Goal: Task Accomplishment & Management: Manage account settings

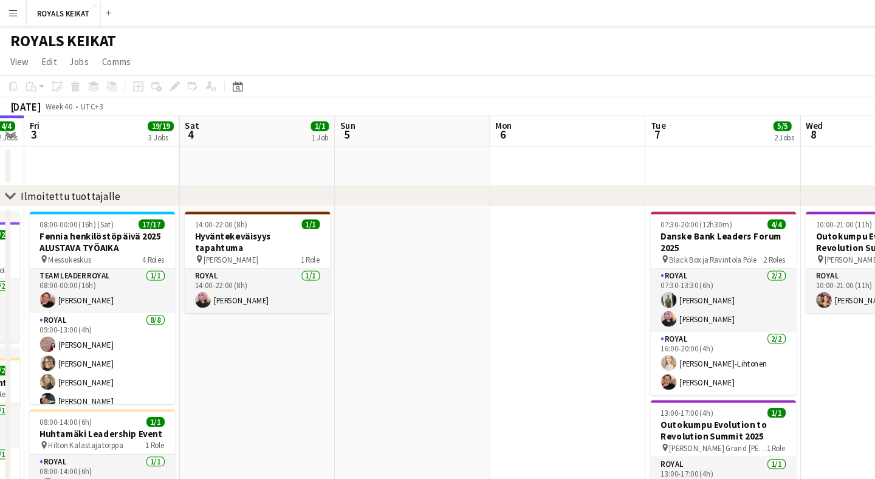
scroll to position [0, 354]
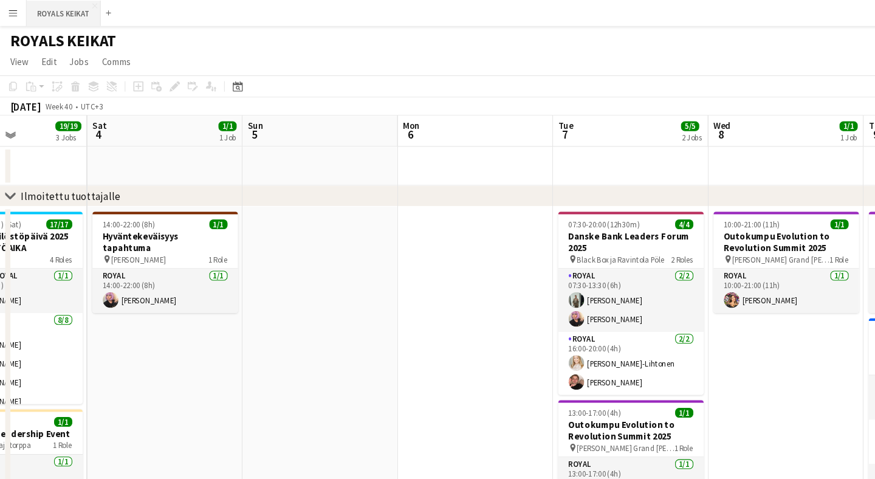
click at [63, 17] on button "ROYALS KEIKAT Close" at bounding box center [59, 13] width 69 height 24
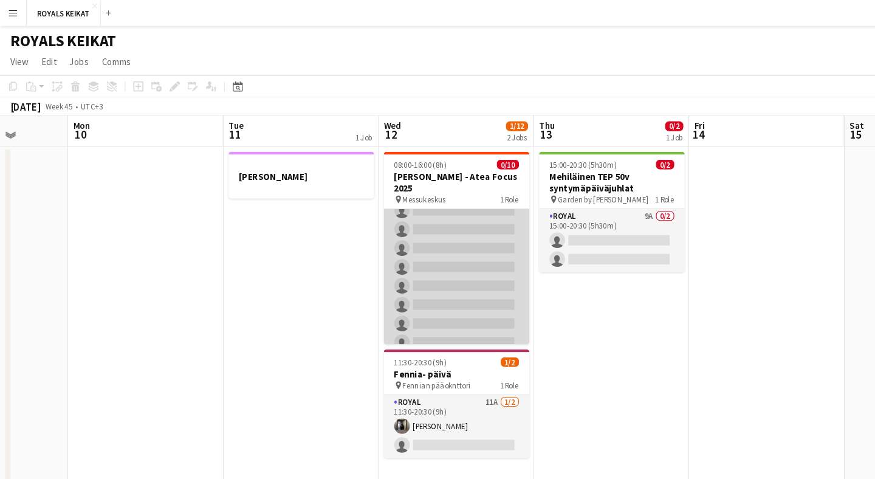
scroll to position [47, 0]
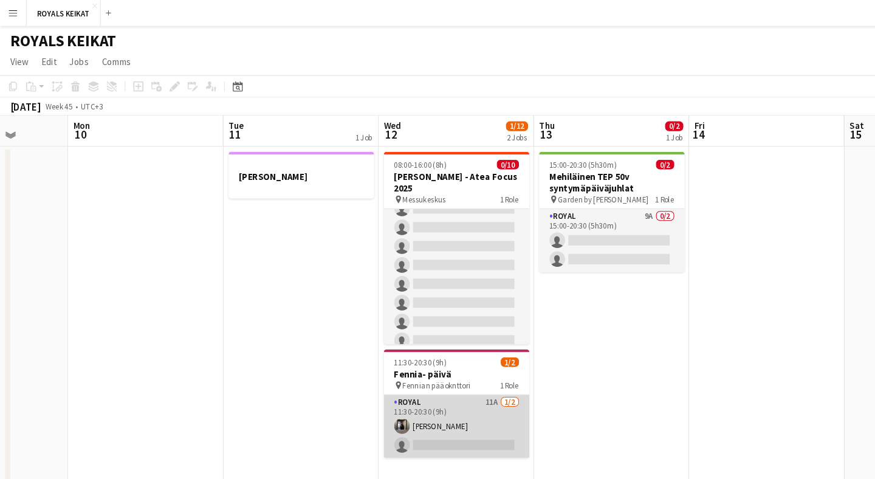
click at [444, 378] on app-card-role "Royal 11A [DATE] 11:30-20:30 (9h) [PERSON_NAME] single-neutral-actions" at bounding box center [427, 398] width 136 height 59
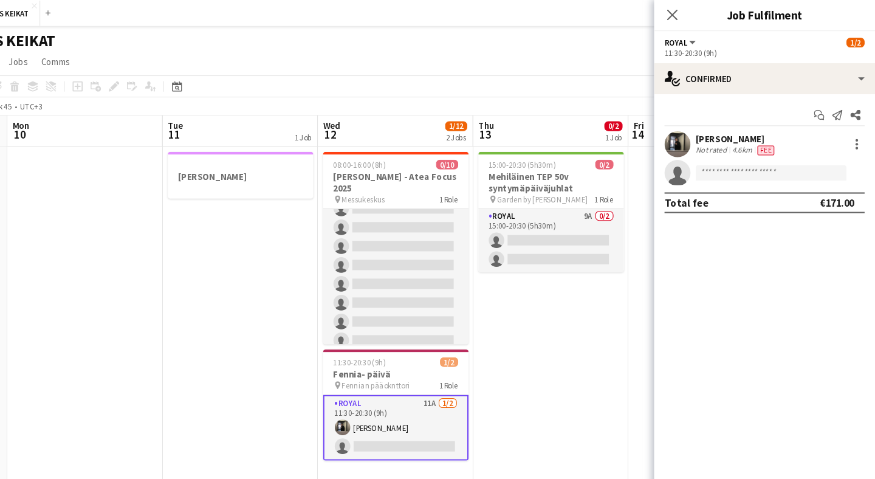
scroll to position [0, 0]
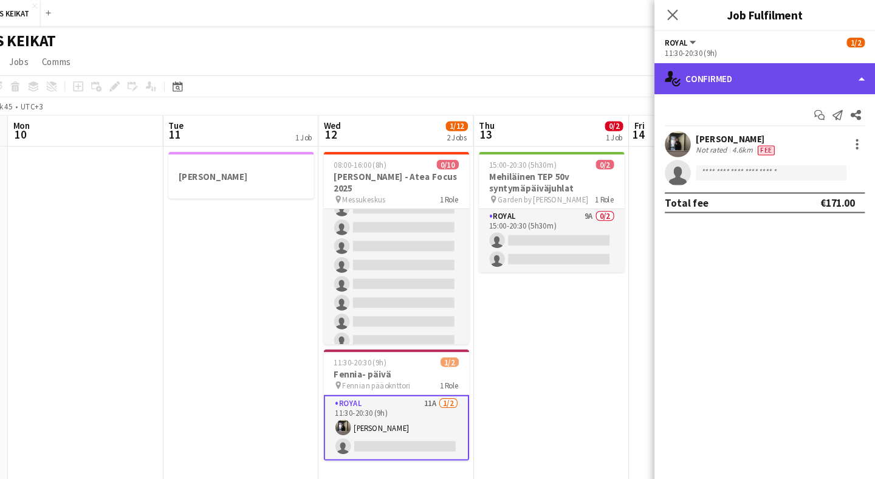
click at [705, 81] on div "single-neutral-actions-check-2 Confirmed" at bounding box center [771, 73] width 207 height 29
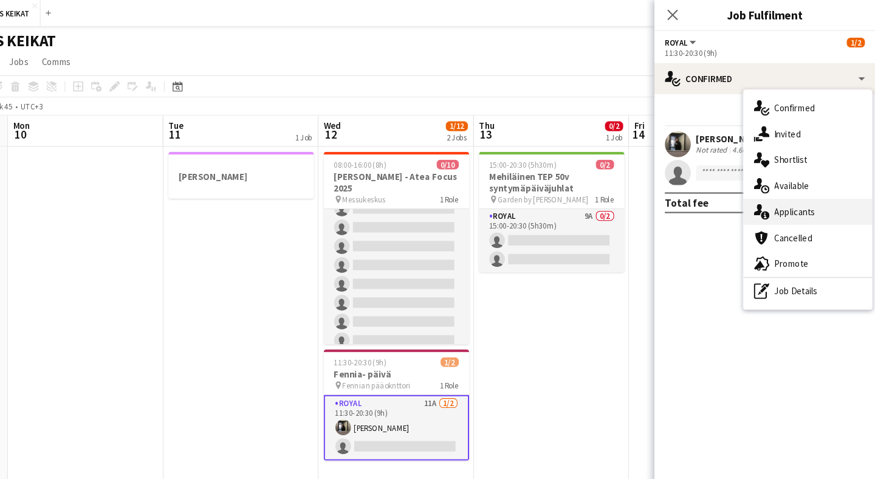
click at [781, 202] on span "Applicants" at bounding box center [800, 198] width 38 height 11
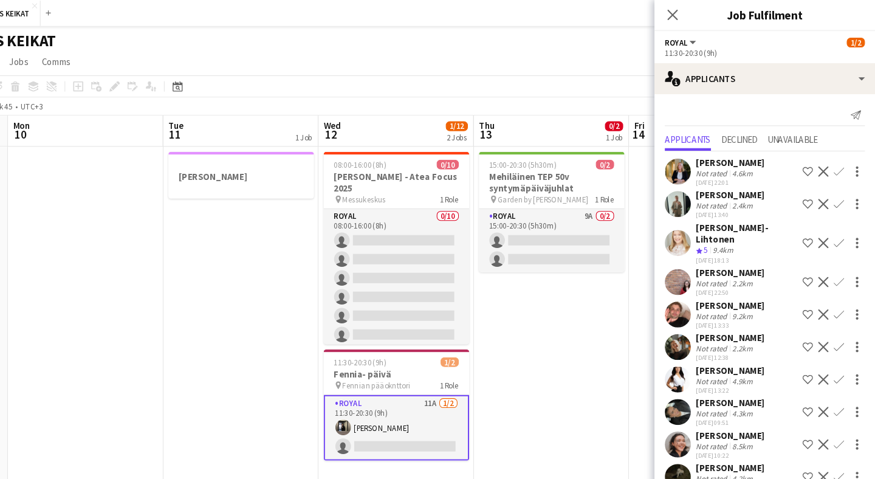
click at [836, 161] on app-icon "Confirm" at bounding box center [841, 160] width 10 height 10
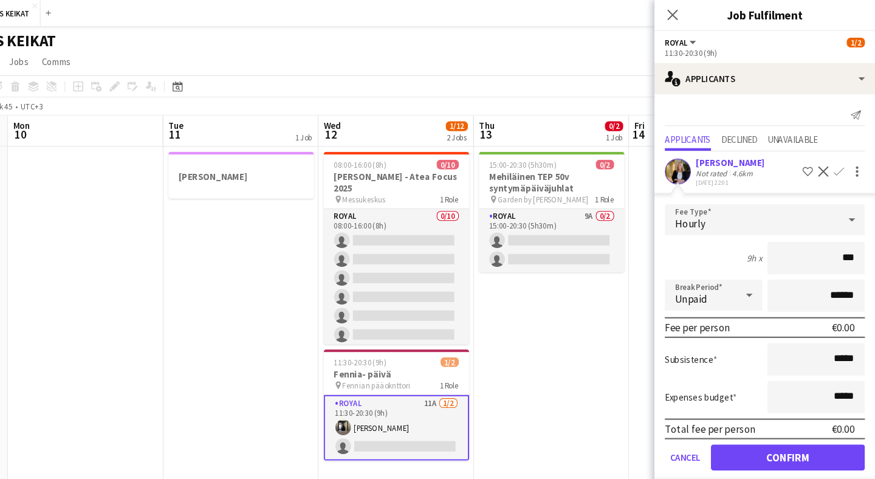
type input "**"
type input "*****"
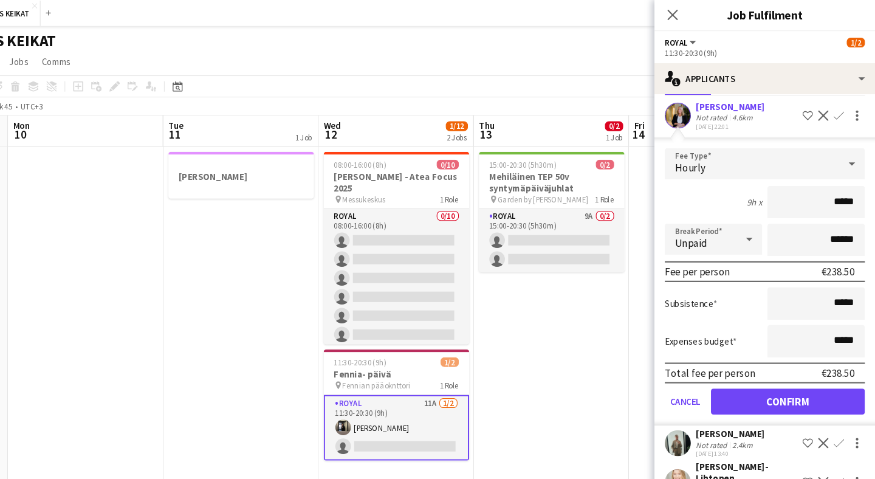
scroll to position [66, 0]
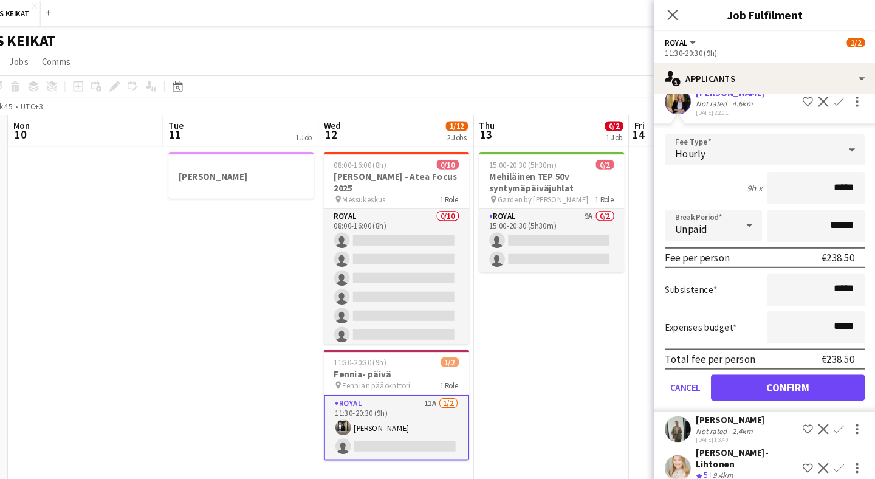
click at [736, 357] on button "Confirm" at bounding box center [793, 362] width 144 height 24
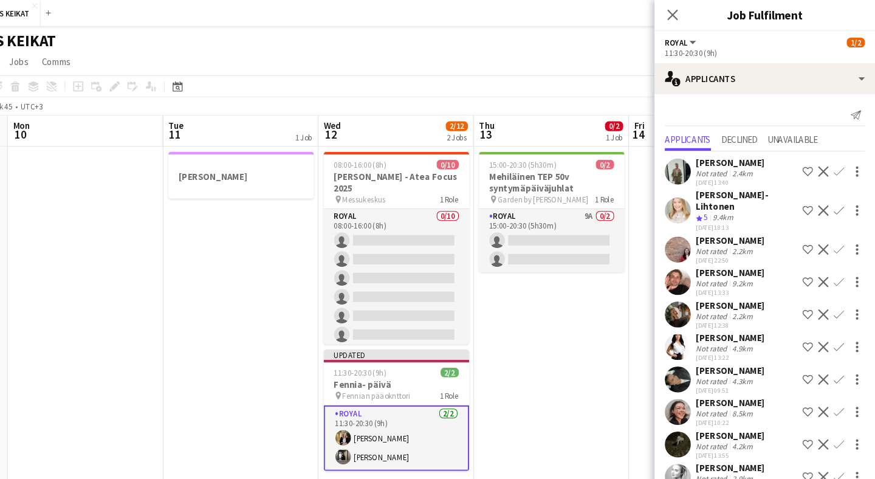
scroll to position [0, 0]
click at [677, 9] on app-icon "Close pop-in" at bounding box center [686, 14] width 18 height 18
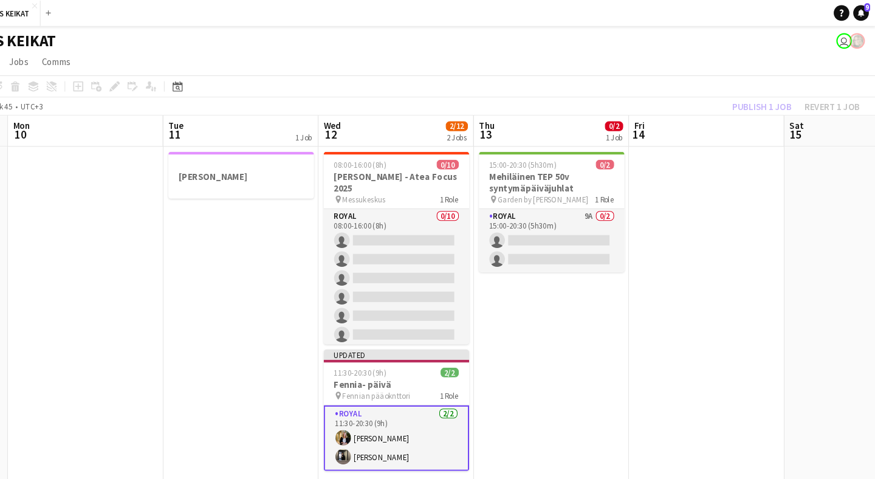
click at [726, 100] on div "Publish 1 job Revert 1 job" at bounding box center [800, 100] width 148 height 16
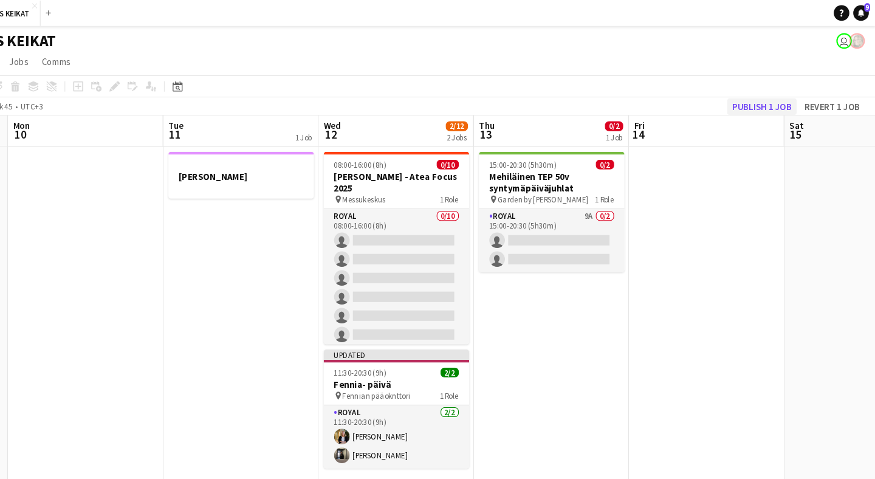
click at [736, 99] on button "Publish 1 job" at bounding box center [768, 100] width 65 height 16
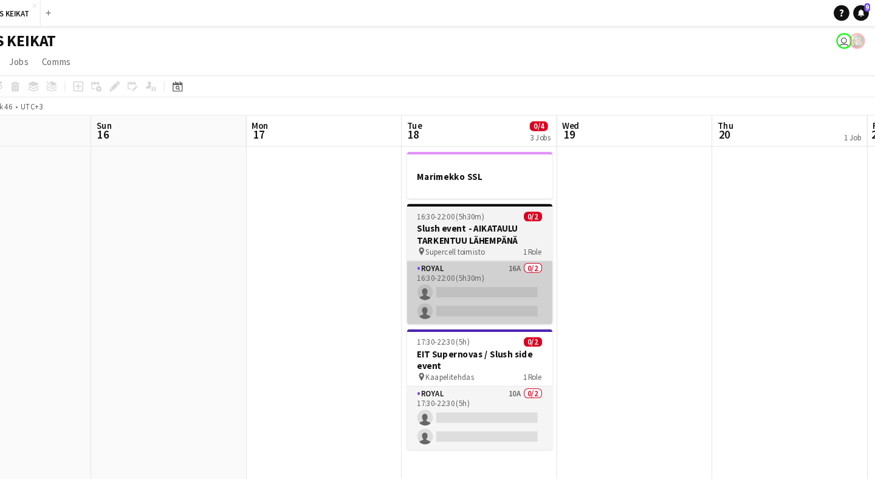
scroll to position [0, 364]
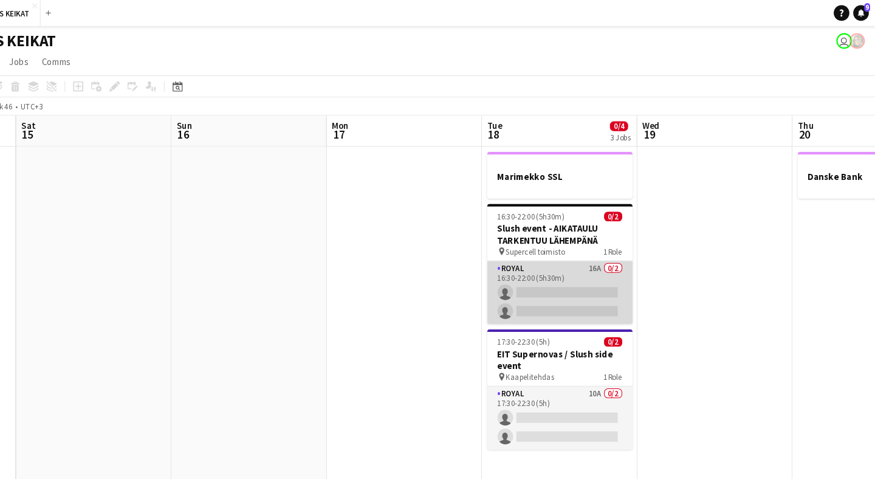
click at [534, 261] on app-card-role "Royal 16A 0/2 16:30-22:00 (5h30m) single-neutral-actions single-neutral-actions" at bounding box center [579, 273] width 136 height 59
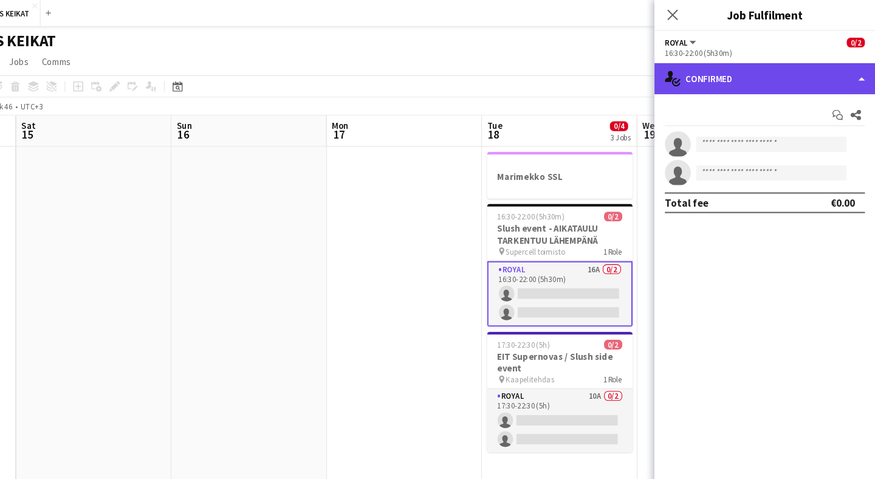
click at [757, 80] on div "single-neutral-actions-check-2 Confirmed" at bounding box center [771, 73] width 207 height 29
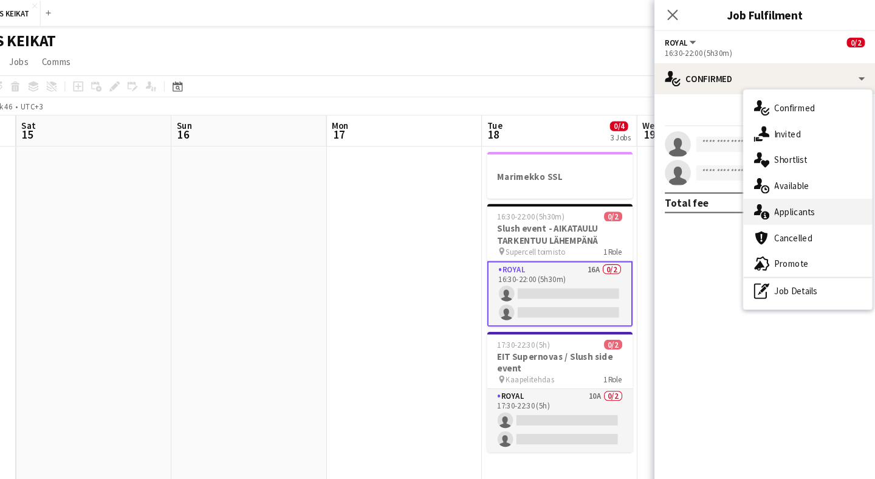
click at [765, 192] on div "single-neutral-actions-information Applicants" at bounding box center [811, 198] width 120 height 24
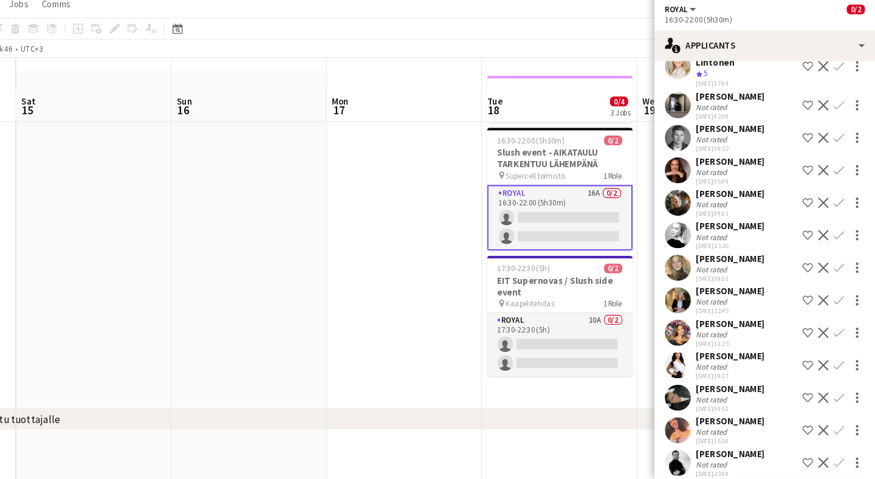
scroll to position [51, 0]
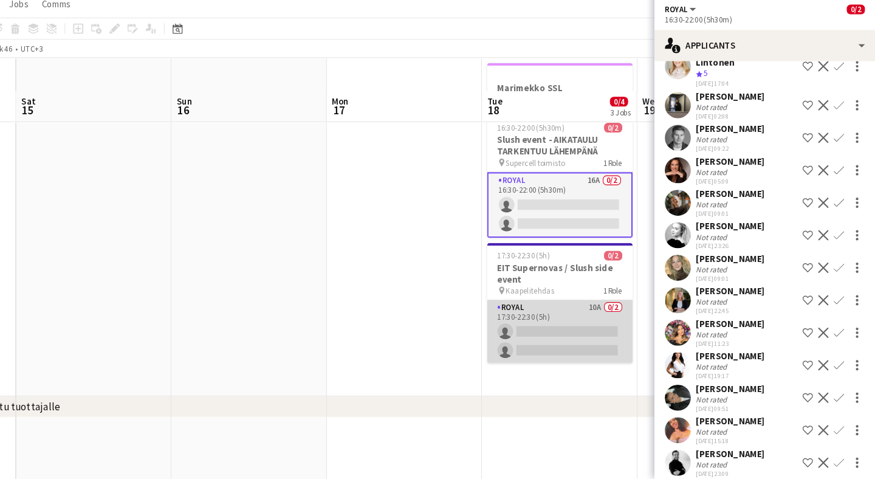
click at [545, 312] on app-card-role "Royal 10A 0/2 17:30-22:30 (5h) single-neutral-actions single-neutral-actions" at bounding box center [579, 341] width 136 height 59
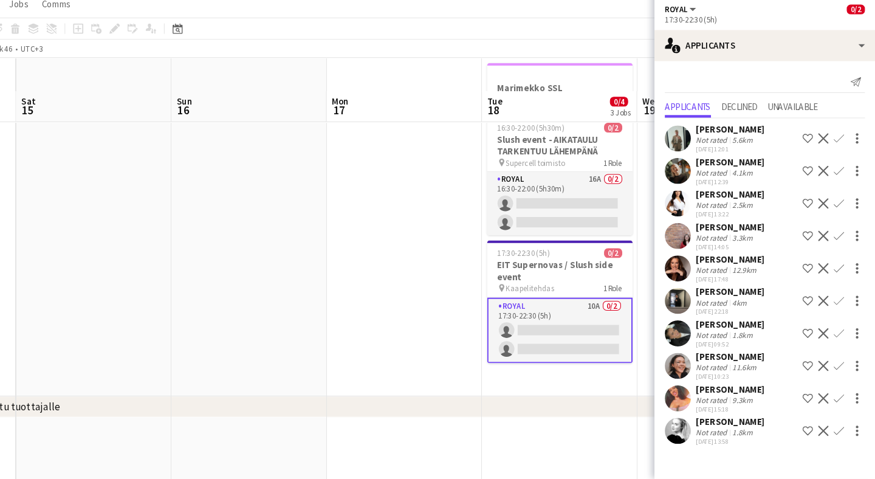
scroll to position [0, 0]
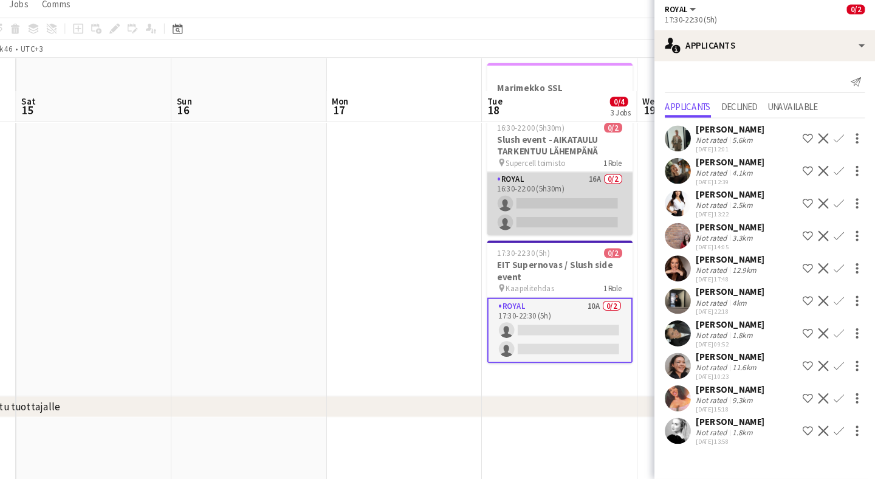
click at [544, 192] on app-card-role "Royal 16A 0/2 16:30-22:00 (5h30m) single-neutral-actions single-neutral-actions" at bounding box center [579, 221] width 136 height 59
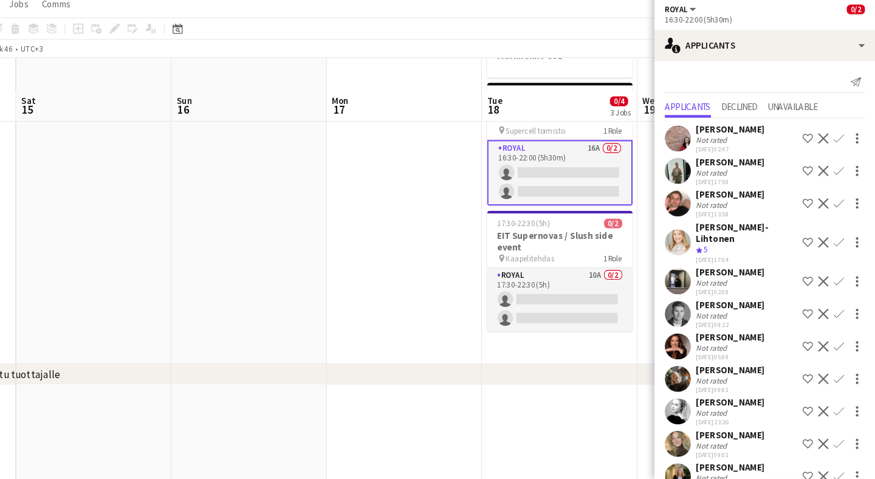
click at [836, 186] on app-icon "Confirm" at bounding box center [841, 191] width 10 height 10
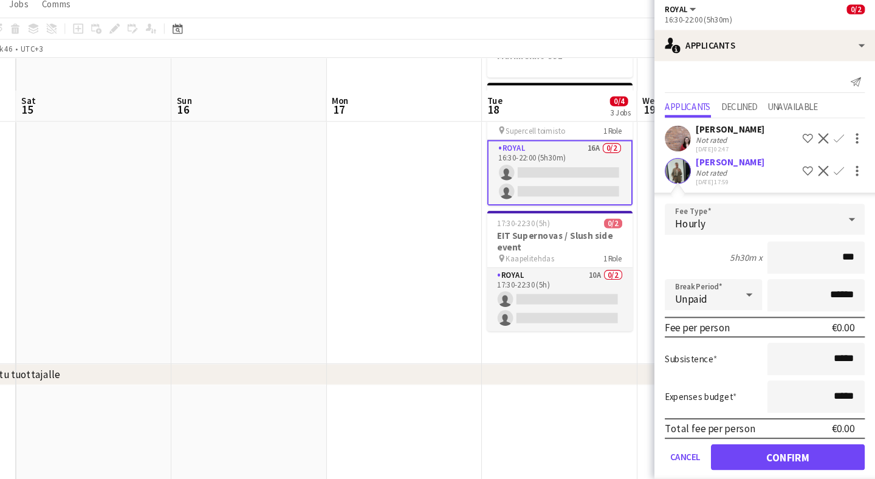
type input "**"
type input "***"
click at [761, 446] on button "Confirm" at bounding box center [793, 458] width 144 height 24
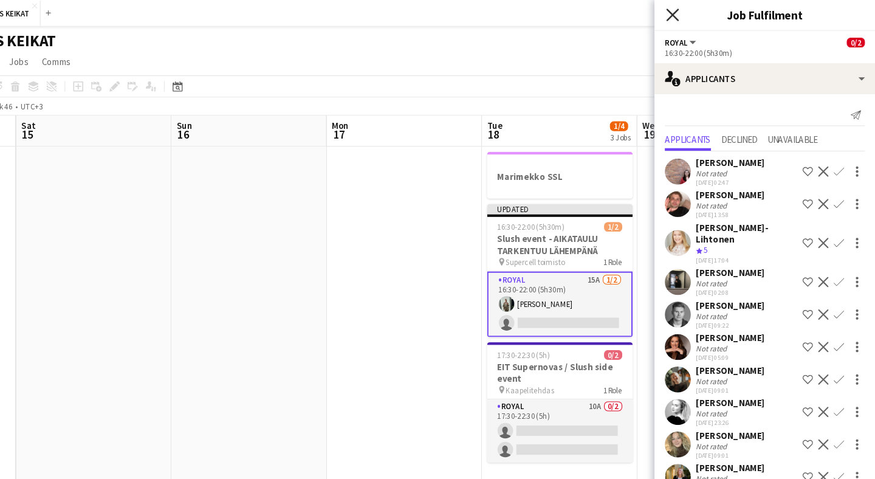
click at [679, 16] on icon "Close pop-in" at bounding box center [685, 14] width 12 height 12
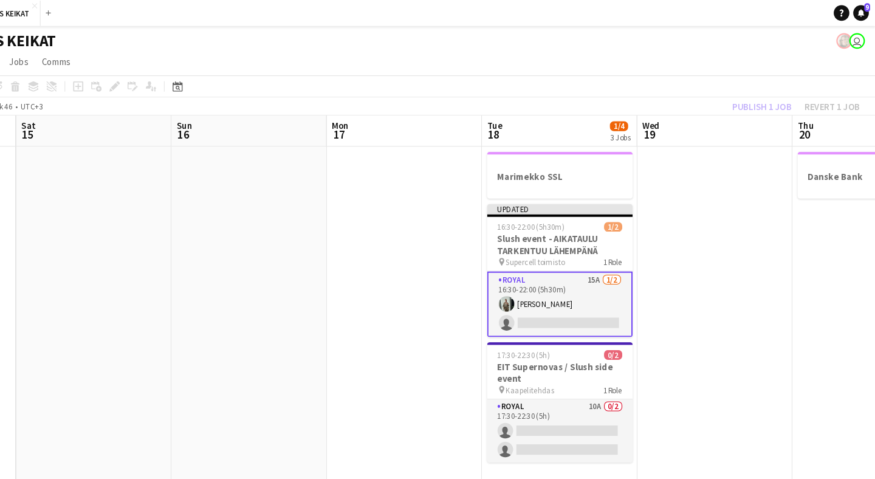
click at [726, 97] on div "Publish 1 job Revert 1 job" at bounding box center [800, 100] width 148 height 16
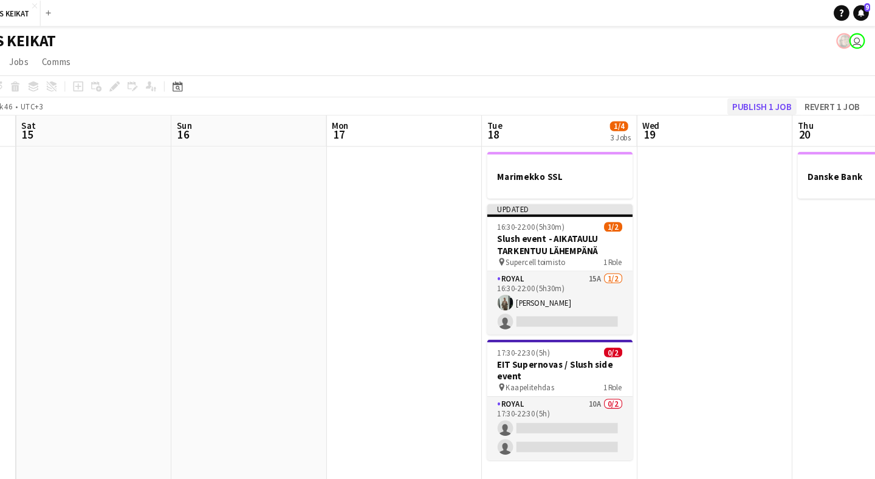
click at [736, 98] on button "Publish 1 job" at bounding box center [768, 100] width 65 height 16
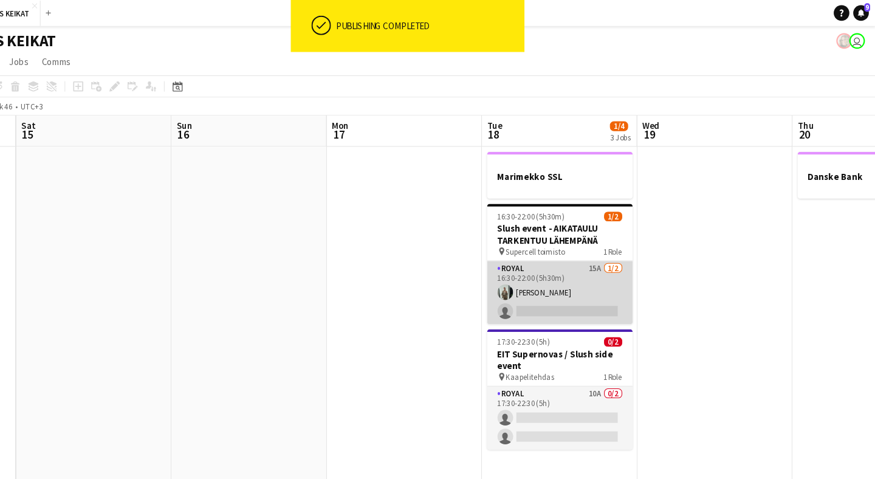
click at [556, 262] on app-card-role "Royal 15A [DATE] 16:30-22:00 (5h30m) [PERSON_NAME] single-neutral-actions" at bounding box center [579, 273] width 136 height 59
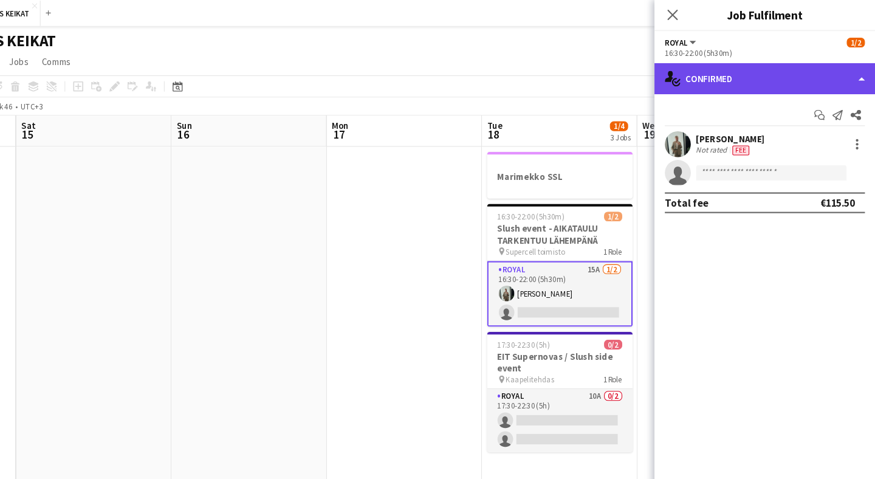
click at [758, 80] on div "single-neutral-actions-check-2 Confirmed" at bounding box center [771, 73] width 207 height 29
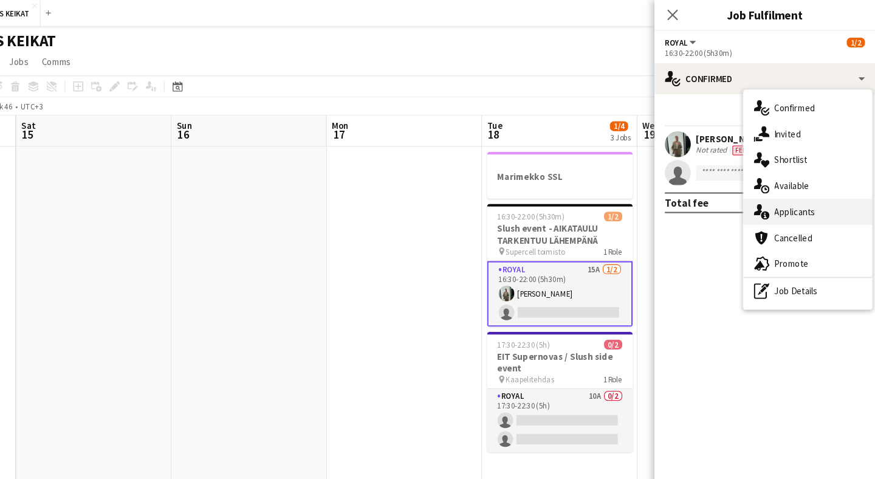
click at [766, 196] on div "single-neutral-actions-information Applicants" at bounding box center [811, 198] width 120 height 24
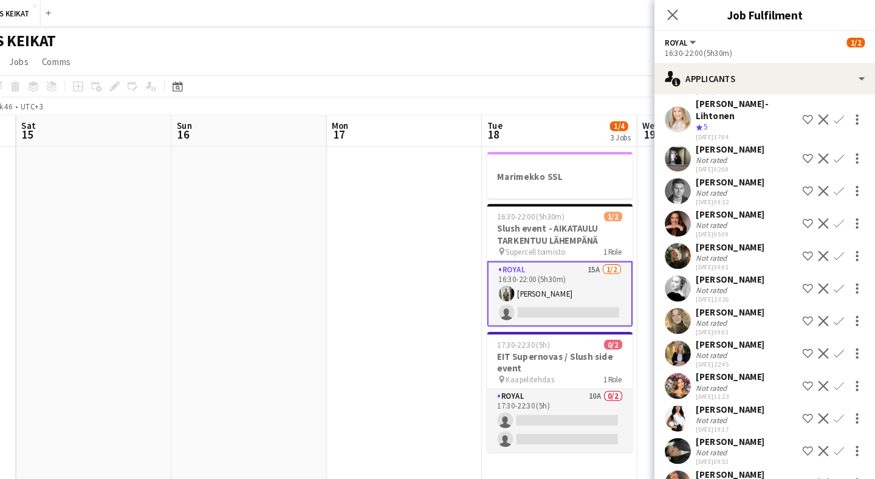
scroll to position [116, 0]
click at [836, 325] on app-icon "Confirm" at bounding box center [841, 330] width 10 height 10
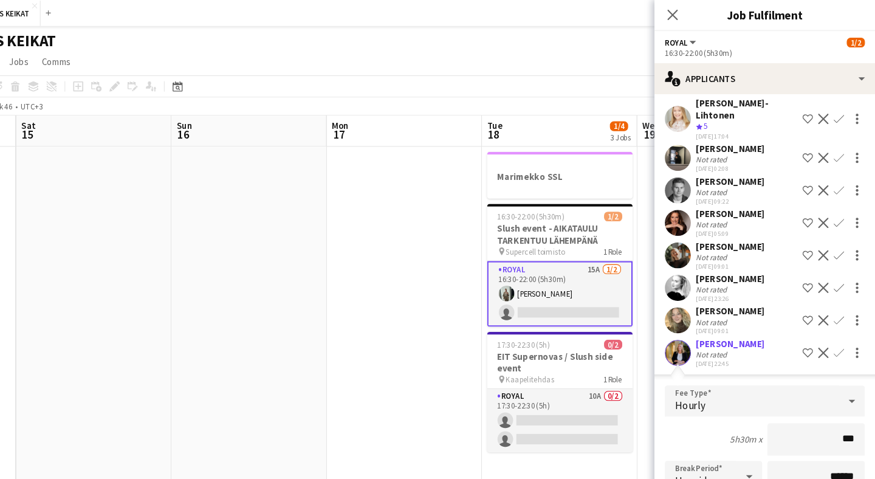
type input "**"
type input "*****"
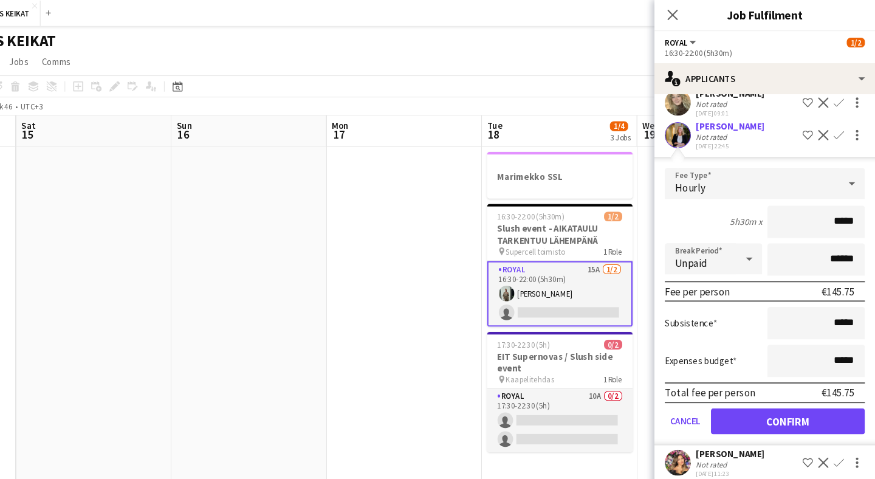
scroll to position [320, 0]
click at [749, 381] on button "Confirm" at bounding box center [793, 393] width 144 height 24
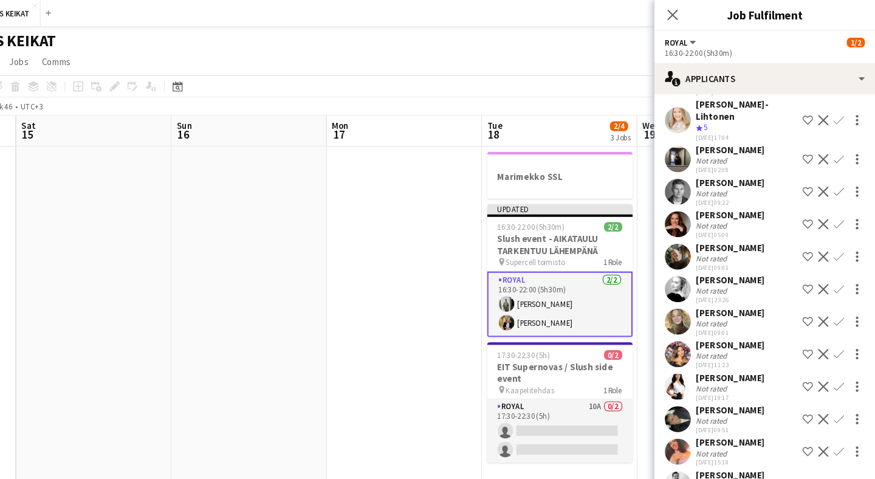
scroll to position [104, 0]
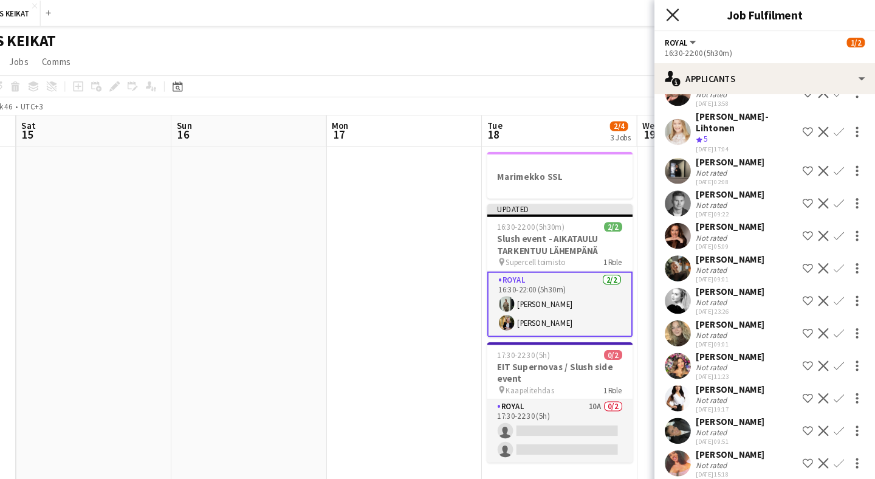
click at [679, 9] on icon "Close pop-in" at bounding box center [685, 14] width 12 height 12
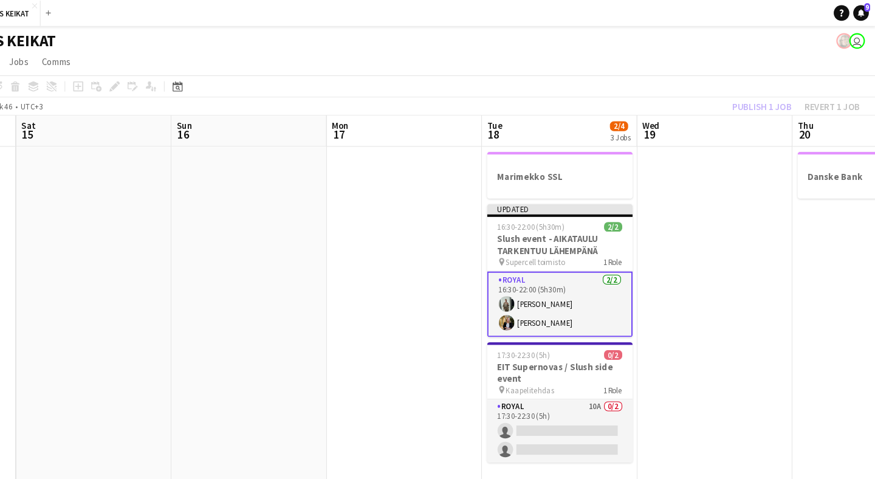
click at [729, 103] on div "Publish 1 job Revert 1 job" at bounding box center [800, 100] width 148 height 16
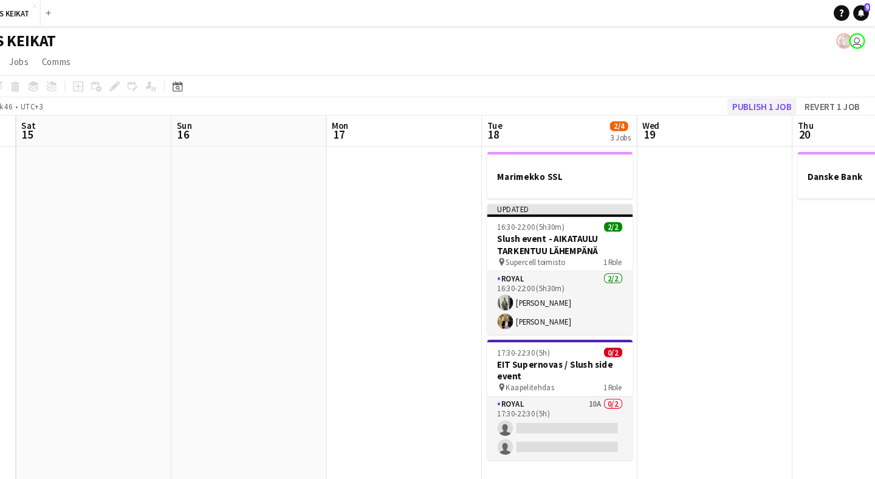
click at [736, 102] on button "Publish 1 job" at bounding box center [768, 100] width 65 height 16
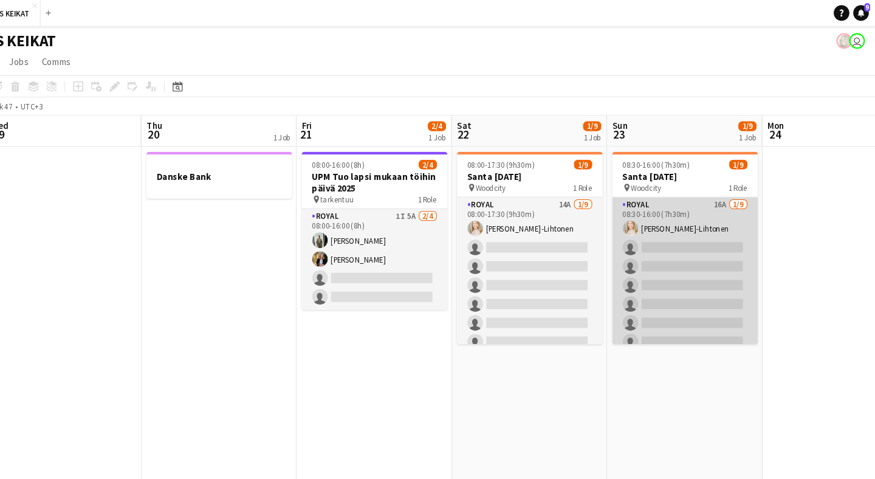
scroll to position [0, 542]
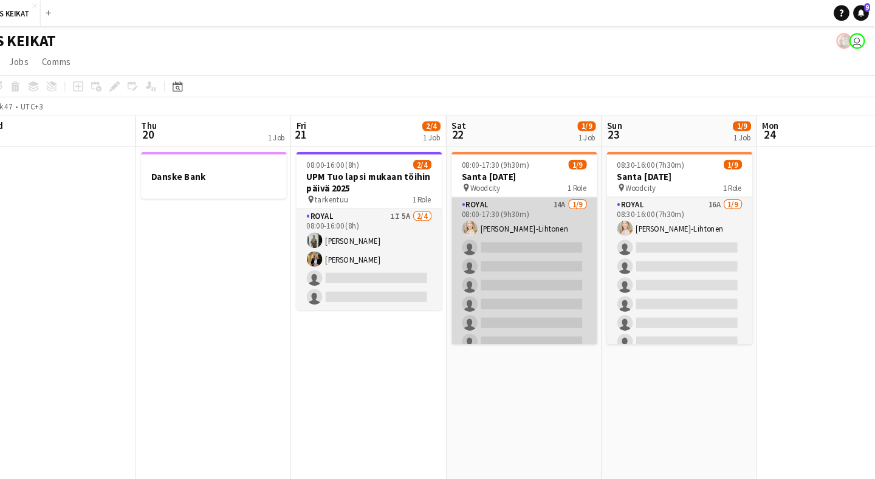
click at [525, 210] on app-card-role "Royal 14A [DATE] 08:00-17:30 (9h30m) [PERSON_NAME]-Lihtonen single-neutral-acti…" at bounding box center [547, 276] width 136 height 182
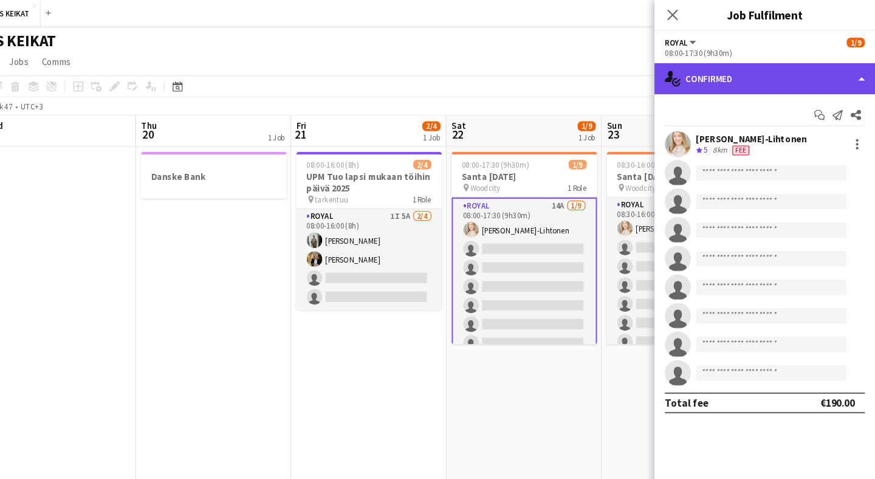
click at [751, 79] on div "single-neutral-actions-check-2 Confirmed" at bounding box center [771, 73] width 207 height 29
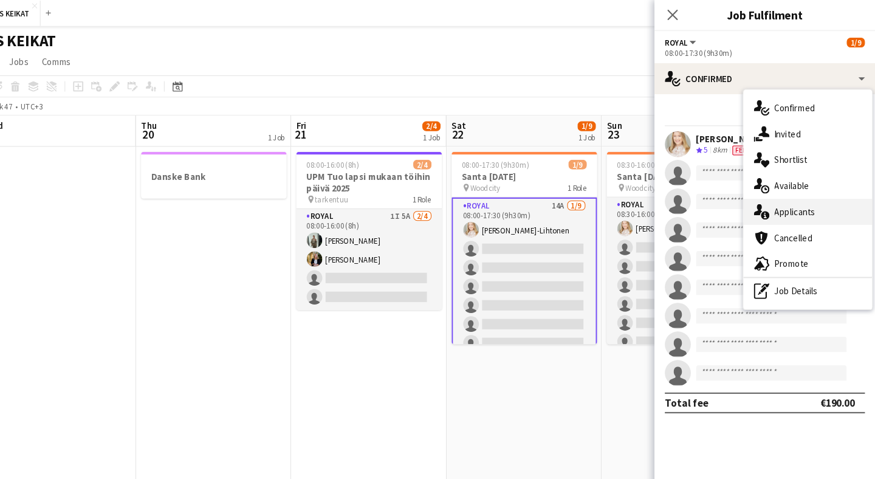
click at [781, 203] on span "Applicants" at bounding box center [800, 198] width 38 height 11
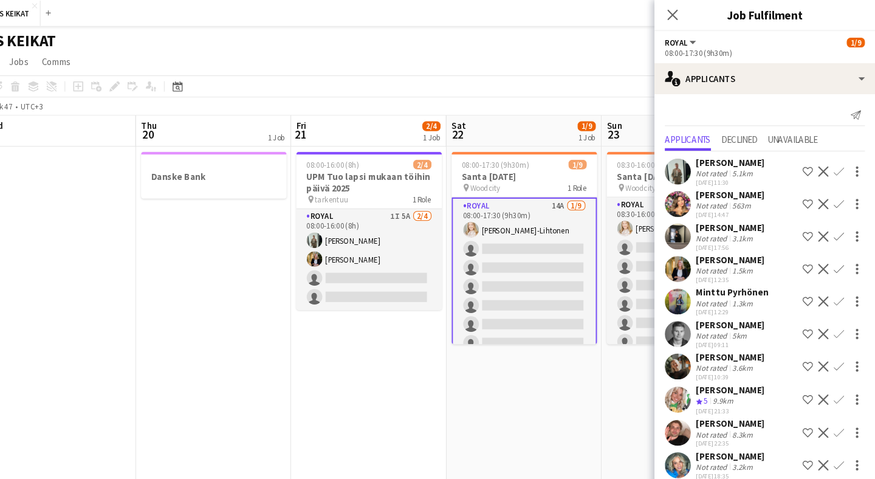
click at [836, 249] on app-icon "Confirm" at bounding box center [841, 252] width 10 height 10
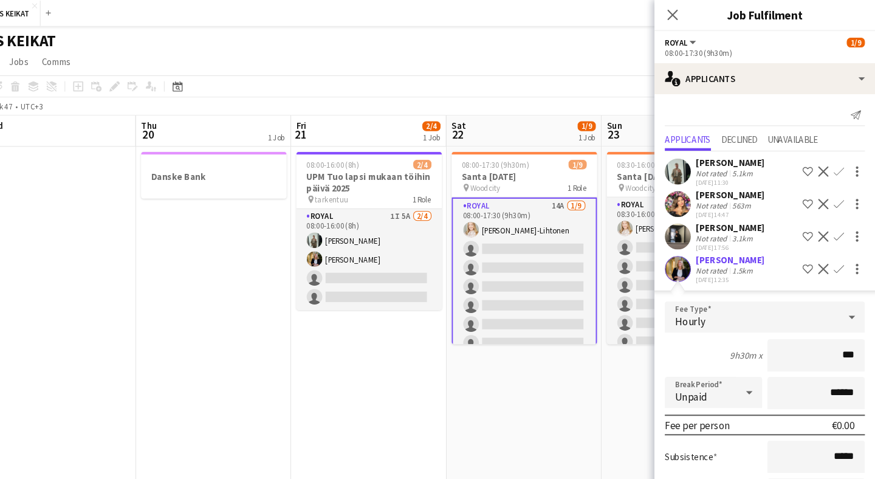
type input "**"
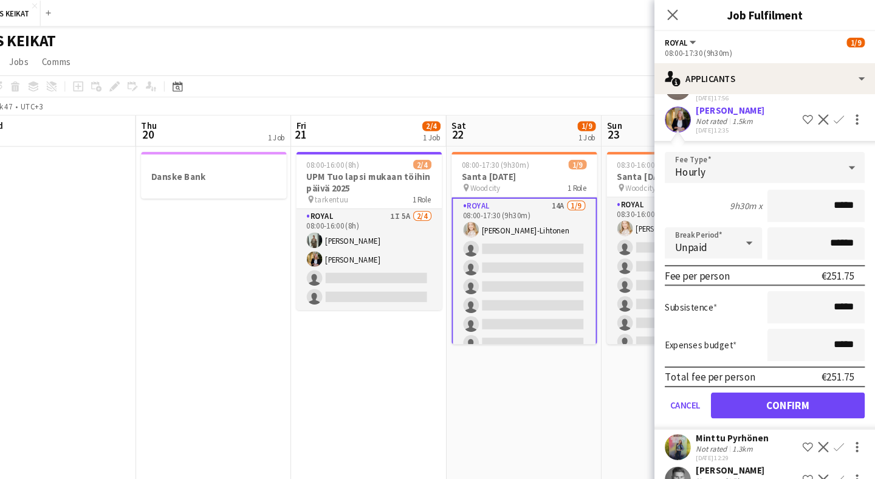
scroll to position [280, 0]
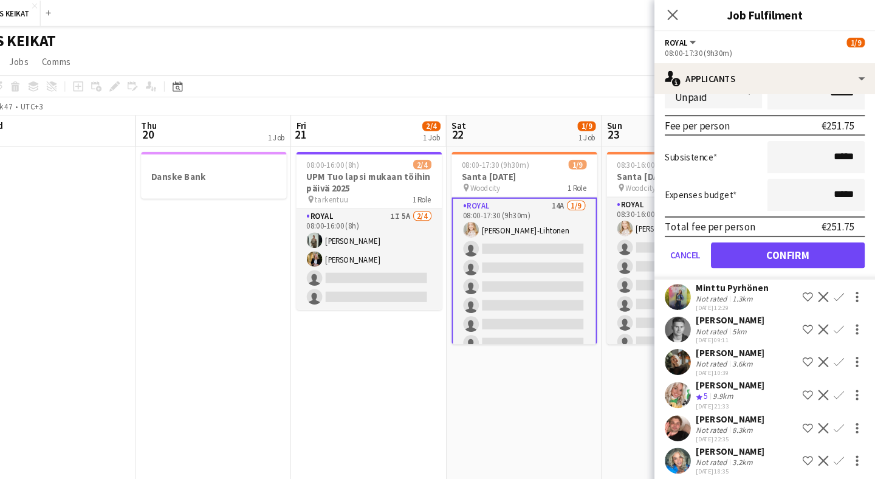
type input "*****"
click at [754, 246] on button "Confirm" at bounding box center [793, 239] width 144 height 24
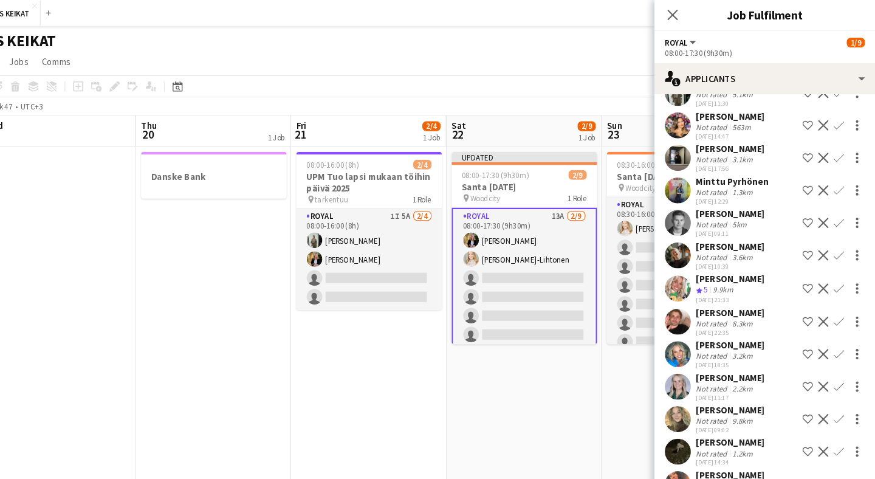
scroll to position [73, 0]
click at [679, 14] on icon at bounding box center [685, 14] width 12 height 12
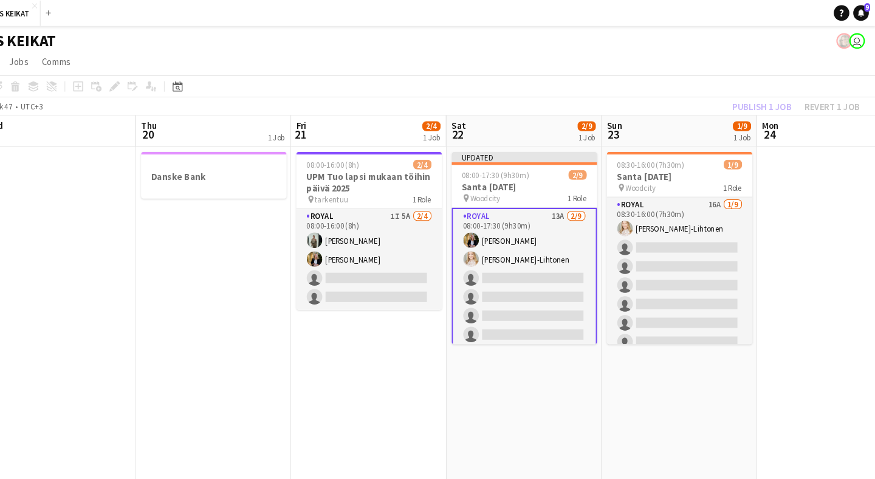
click at [726, 101] on div "Publish 1 job Revert 1 job" at bounding box center [800, 100] width 148 height 16
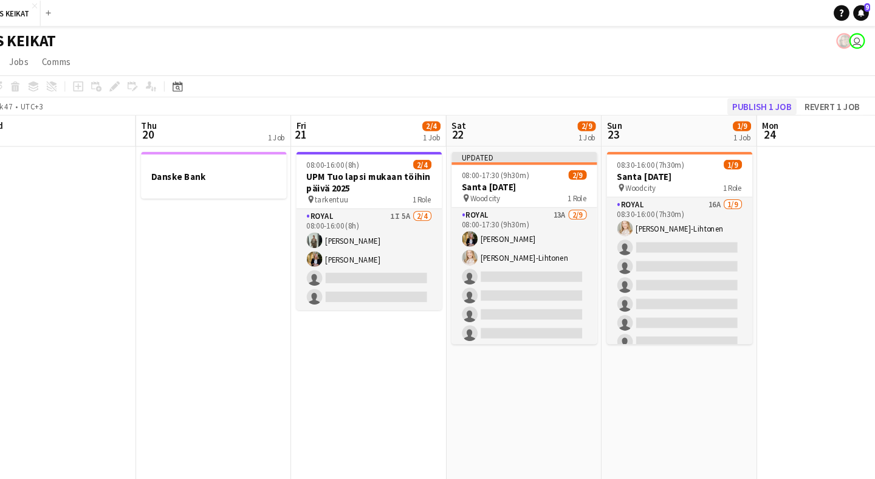
click at [736, 98] on button "Publish 1 job" at bounding box center [768, 100] width 65 height 16
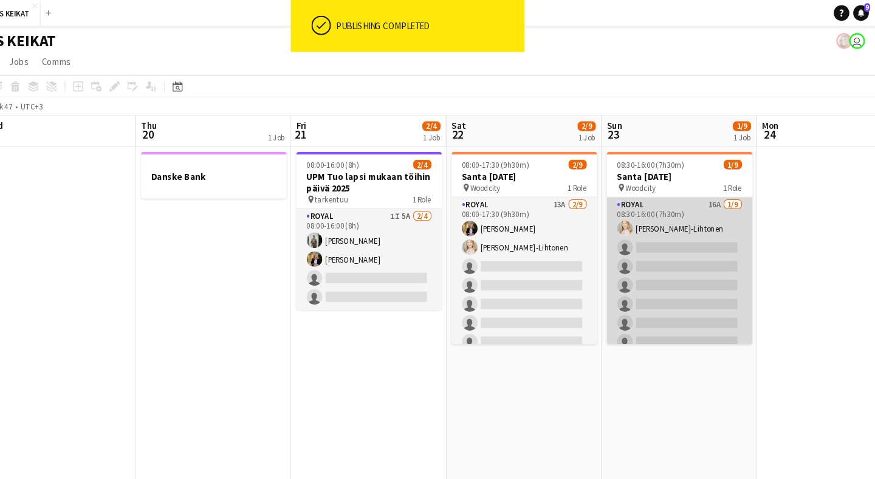
click at [627, 211] on app-card-role "Royal 16A [DATE] 08:30-16:00 (7h30m) [PERSON_NAME]-Lihtonen single-neutral-acti…" at bounding box center [692, 276] width 136 height 182
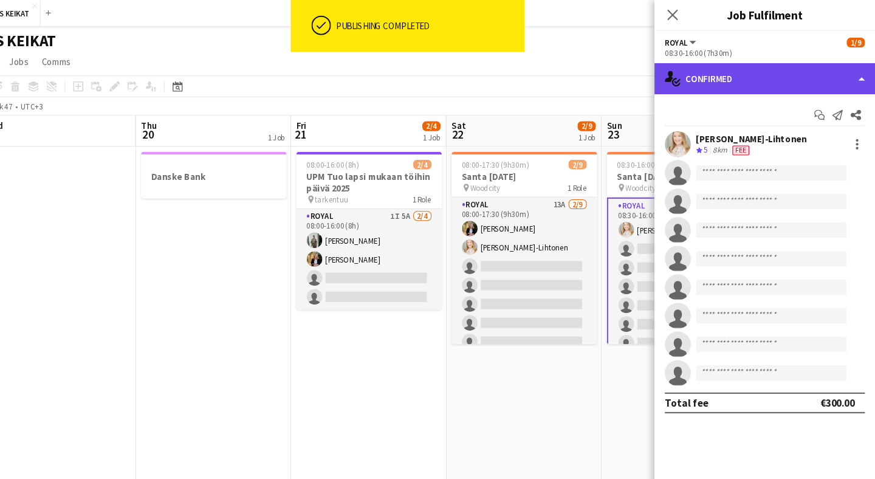
click at [678, 77] on div "single-neutral-actions-check-2 Confirmed" at bounding box center [771, 73] width 207 height 29
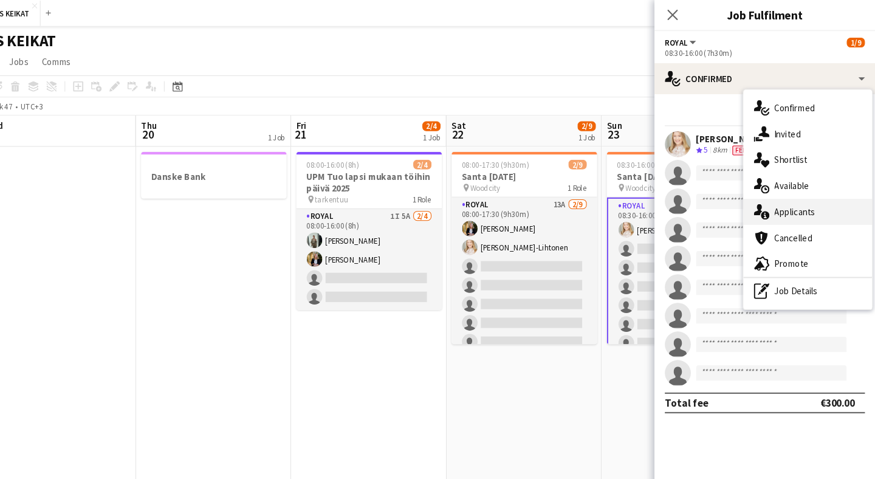
click at [781, 194] on span "Applicants" at bounding box center [800, 198] width 38 height 11
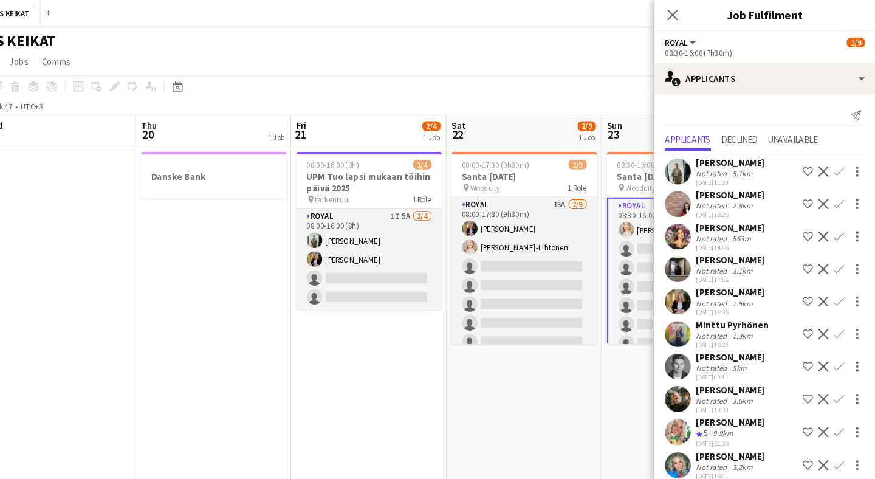
click at [836, 282] on app-icon "Confirm" at bounding box center [841, 282] width 10 height 10
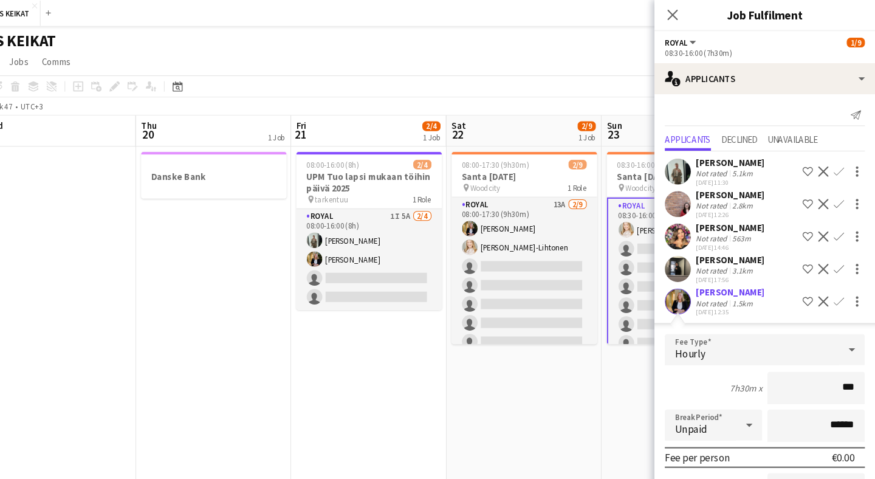
type input "**"
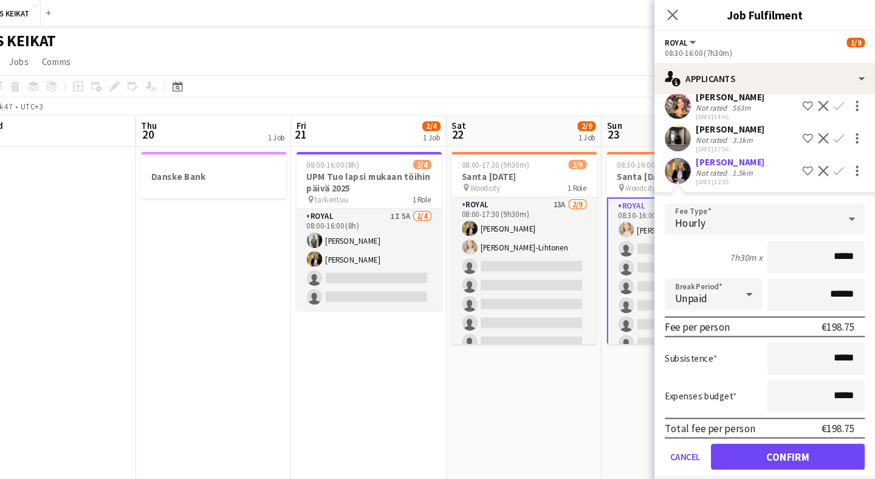
scroll to position [181, 0]
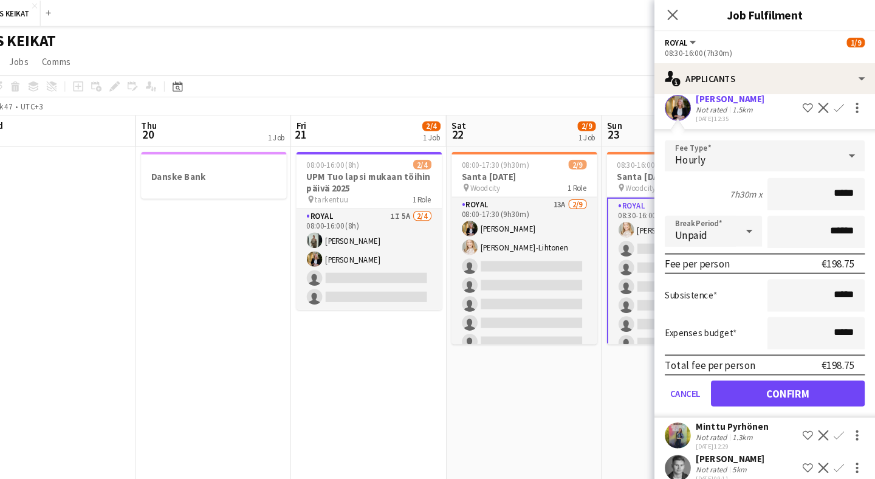
type input "*****"
click at [759, 369] on button "Confirm" at bounding box center [793, 368] width 144 height 24
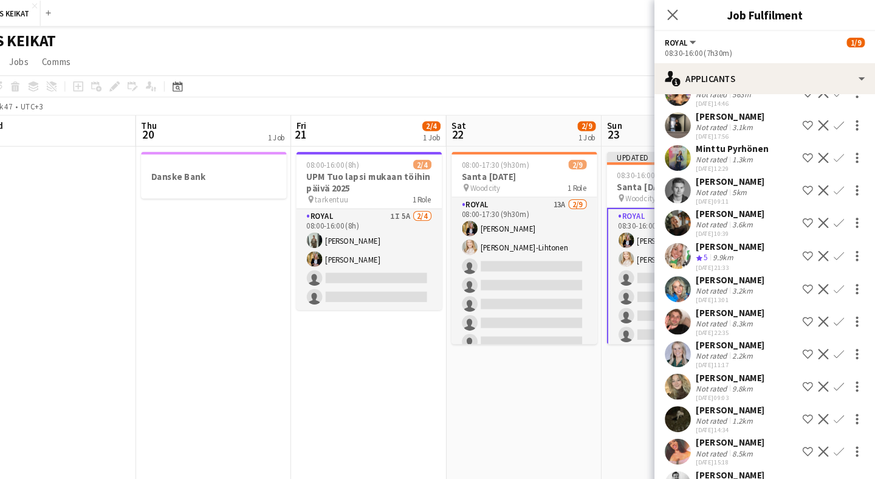
scroll to position [134, 0]
click at [679, 17] on icon "Close pop-in" at bounding box center [685, 14] width 12 height 12
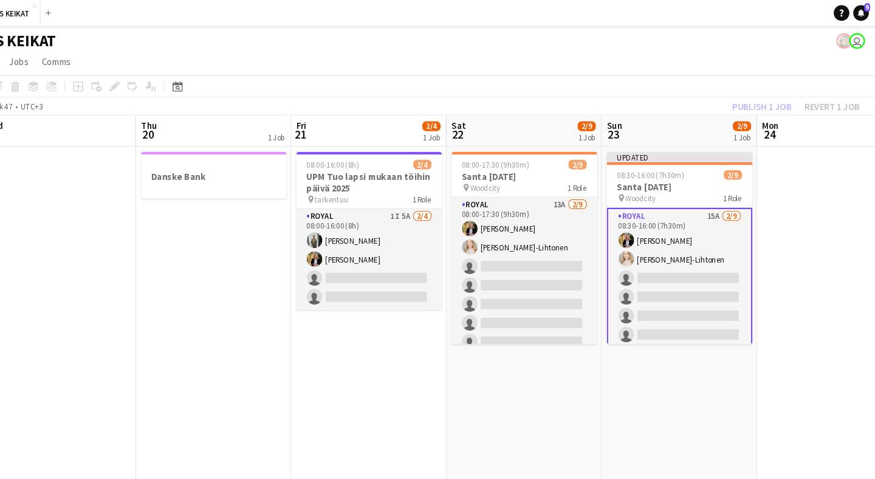
click at [726, 97] on div "Publish 1 job Revert 1 job" at bounding box center [800, 100] width 148 height 16
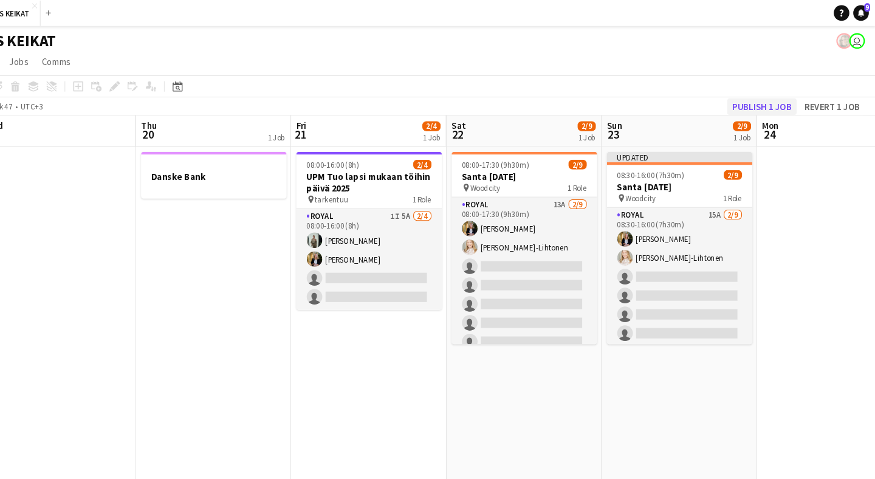
click at [736, 98] on button "Publish 1 job" at bounding box center [768, 100] width 65 height 16
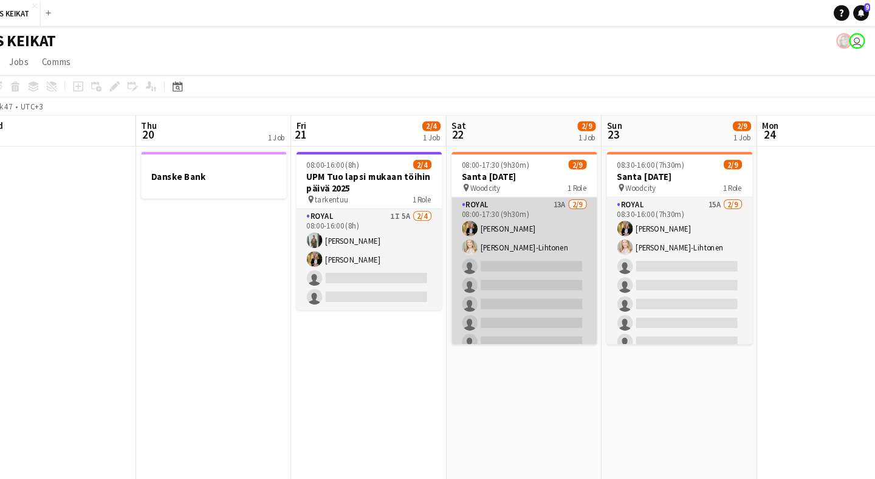
click at [533, 203] on app-card-role "Royal 13A [DATE] 08:00-17:30 (9h30m) [PERSON_NAME] [PERSON_NAME]-Lihtonen singl…" at bounding box center [547, 276] width 136 height 182
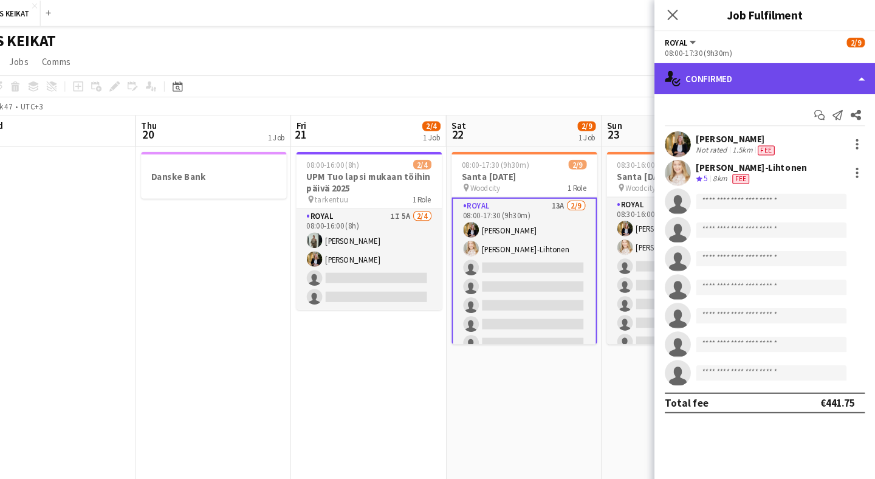
click at [696, 77] on div "single-neutral-actions-check-2 Confirmed" at bounding box center [771, 73] width 207 height 29
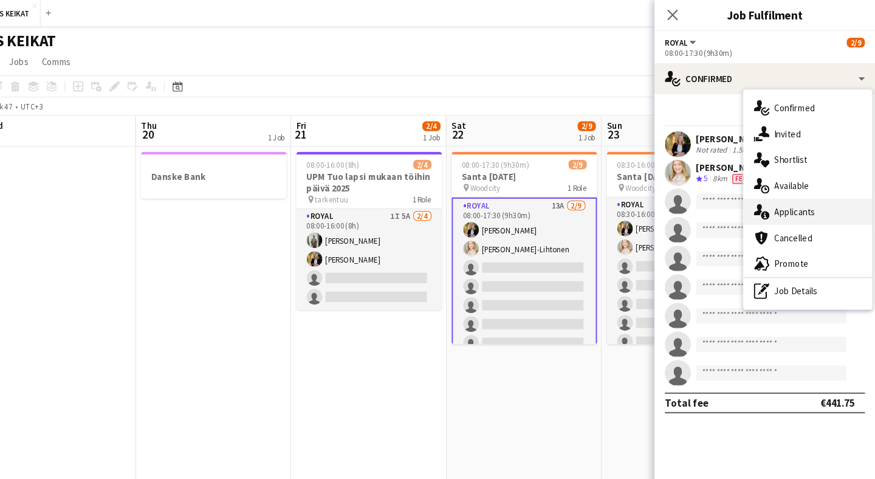
click at [781, 193] on span "Applicants" at bounding box center [800, 198] width 38 height 11
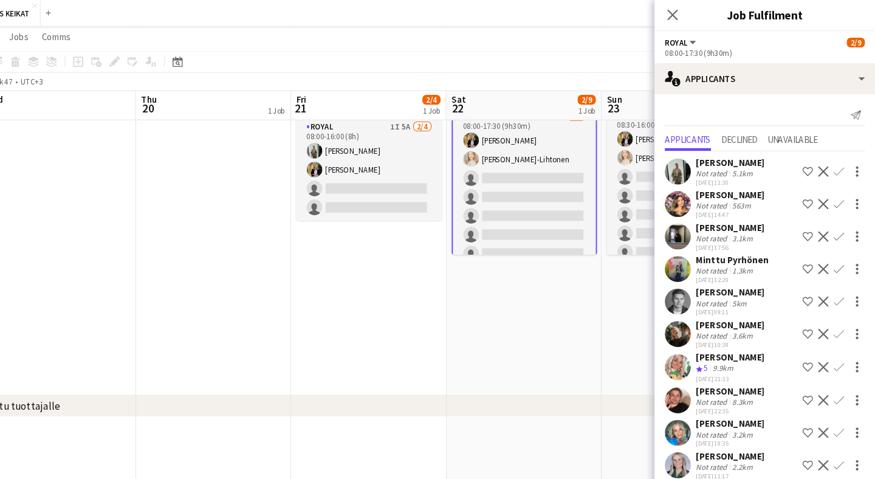
scroll to position [80, 0]
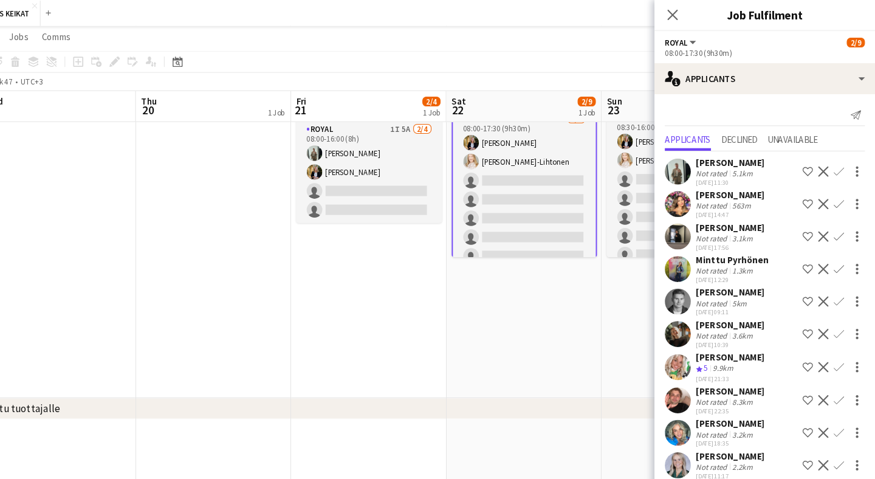
click at [836, 376] on app-icon "Confirm" at bounding box center [841, 374] width 10 height 10
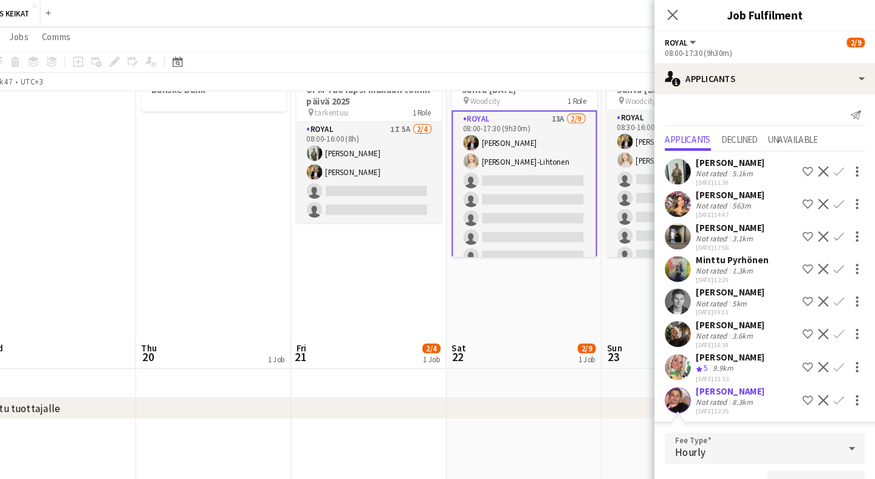
scroll to position [280, 0]
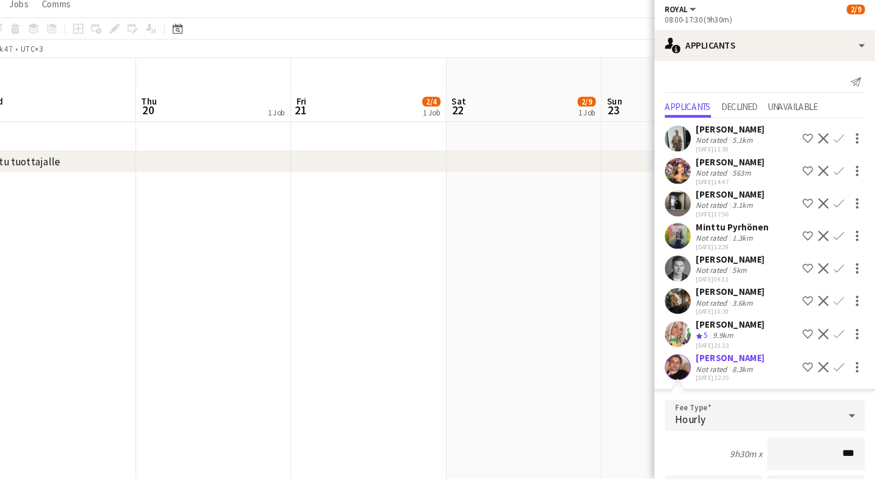
type input "**"
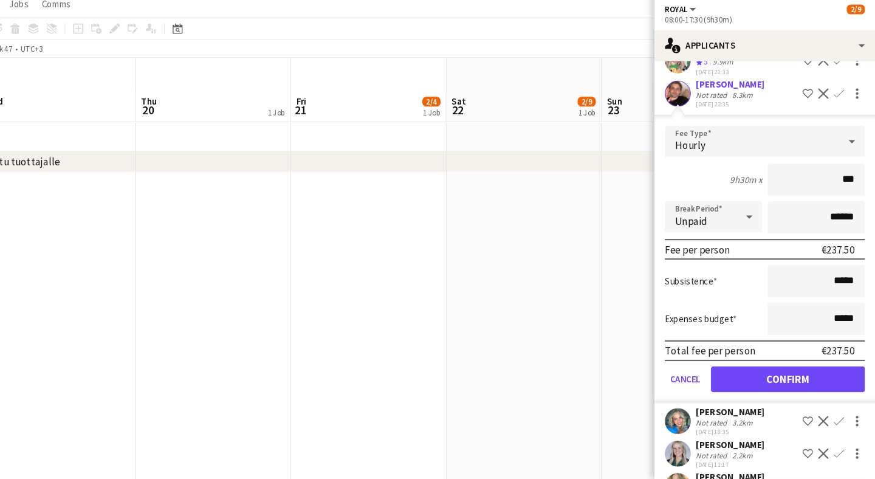
scroll to position [279, 0]
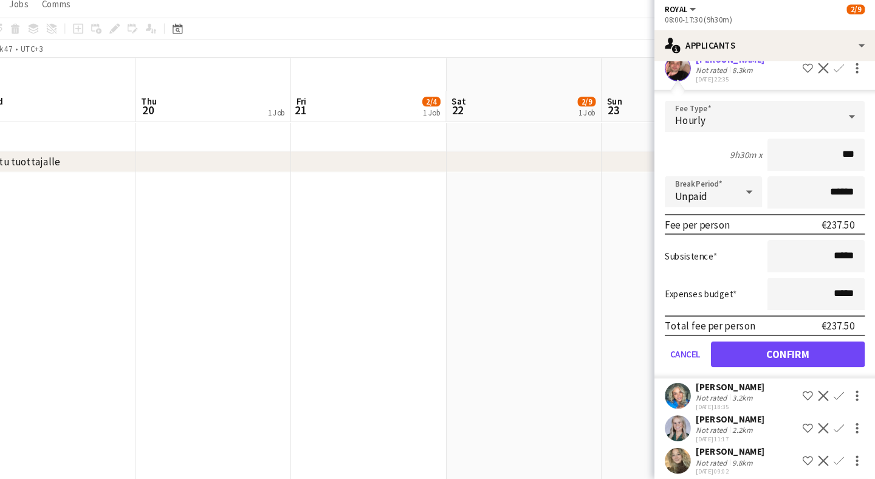
type input "***"
click at [739, 350] on button "Confirm" at bounding box center [793, 362] width 144 height 24
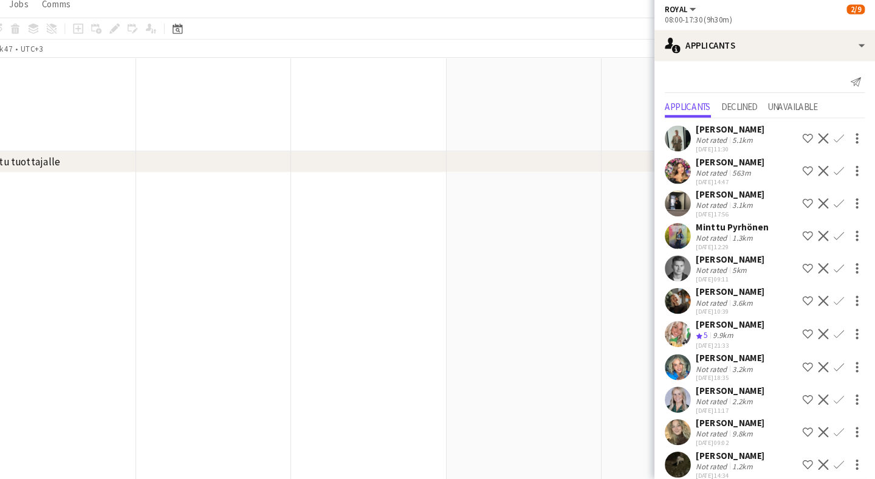
scroll to position [26, 0]
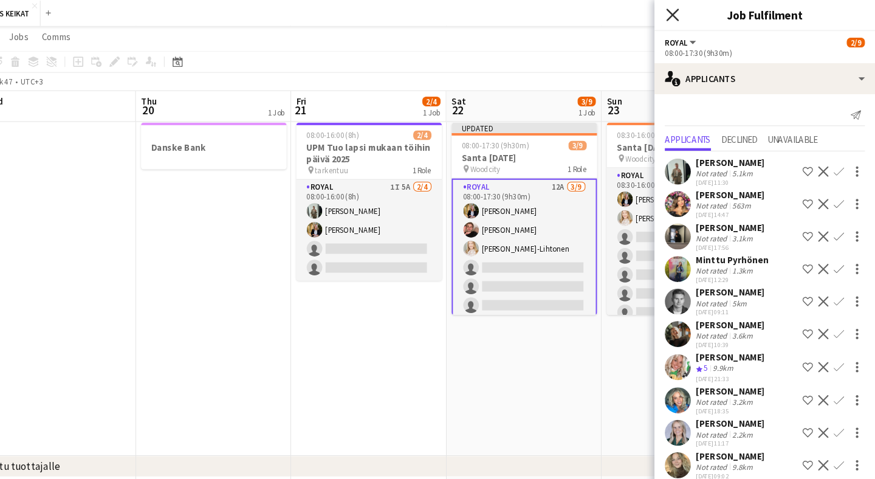
click at [679, 13] on icon at bounding box center [685, 14] width 12 height 12
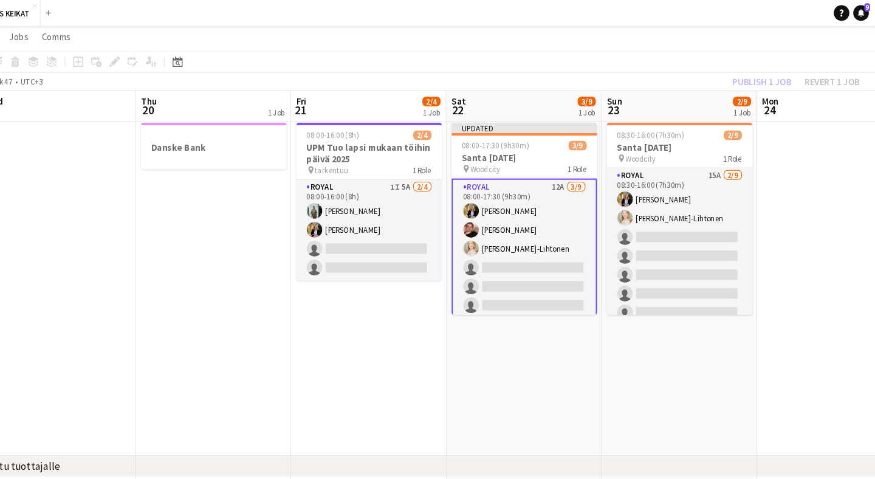
click at [726, 74] on div "Publish 1 job Revert 1 job" at bounding box center [800, 77] width 148 height 16
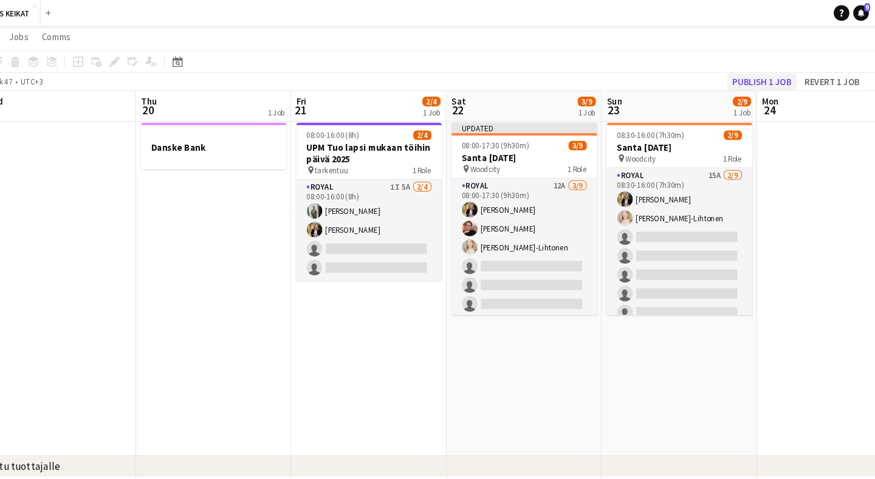
click at [736, 77] on button "Publish 1 job" at bounding box center [768, 77] width 65 height 16
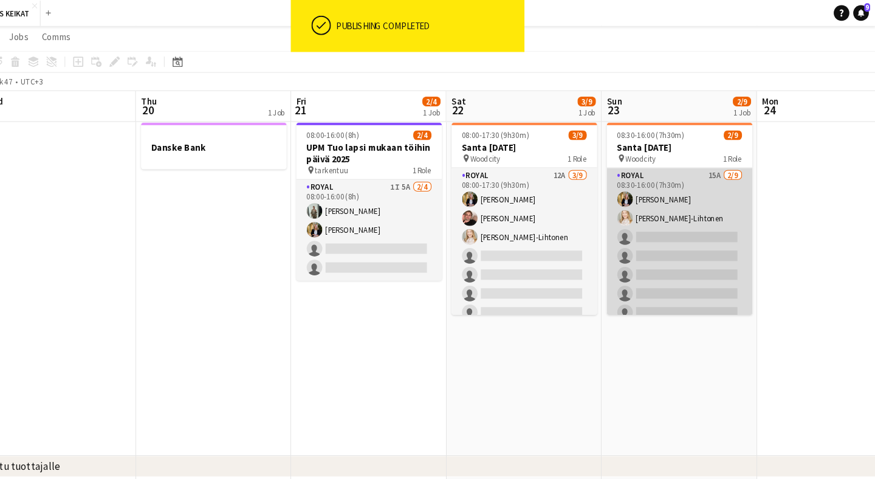
click at [648, 183] on app-card-role "Royal 15A [DATE] 08:30-16:00 (7h30m) [PERSON_NAME] [PERSON_NAME]-Lihtonen singl…" at bounding box center [692, 248] width 136 height 182
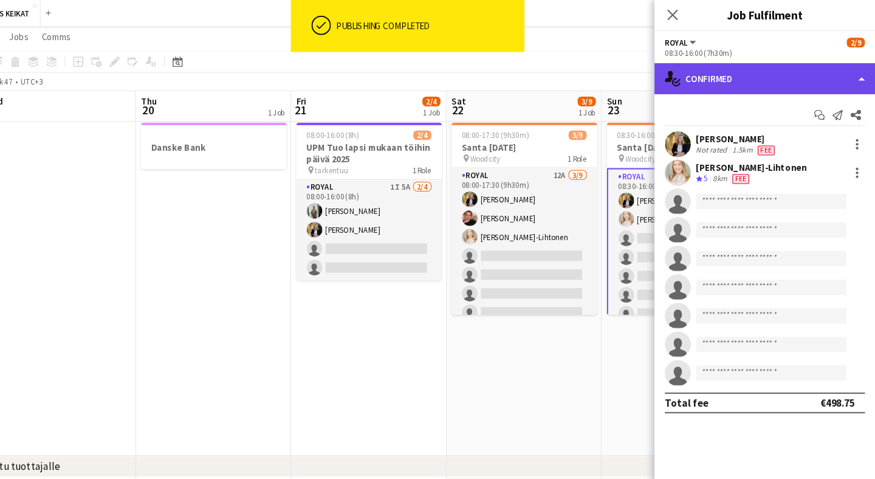
click at [697, 73] on div "single-neutral-actions-check-2 Confirmed" at bounding box center [771, 73] width 207 height 29
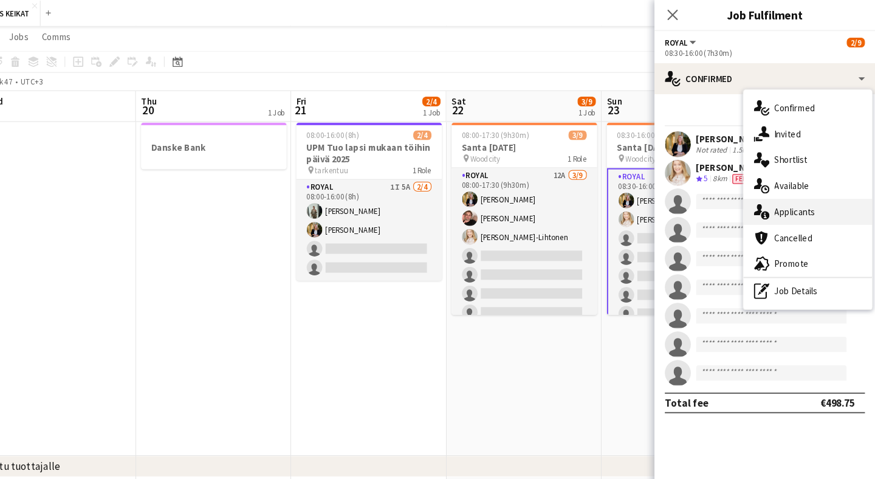
click at [781, 198] on span "Applicants" at bounding box center [800, 198] width 38 height 11
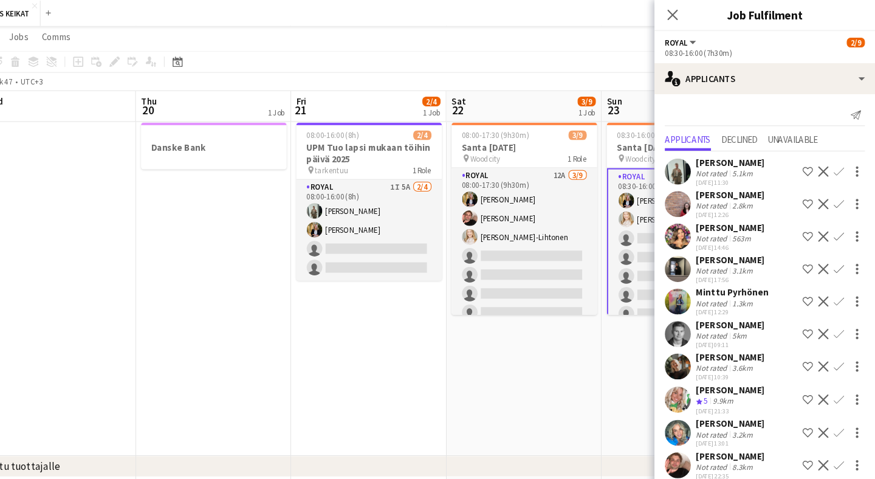
click at [836, 434] on app-icon "Confirm" at bounding box center [841, 435] width 10 height 10
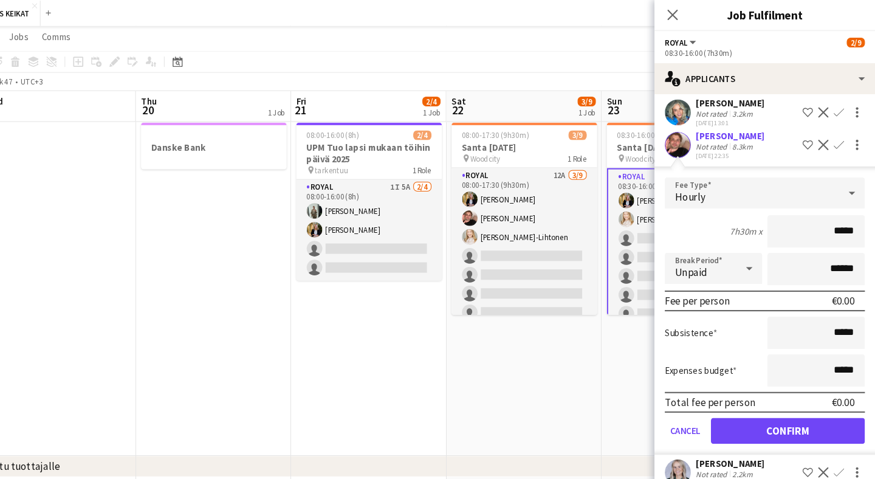
scroll to position [207, 0]
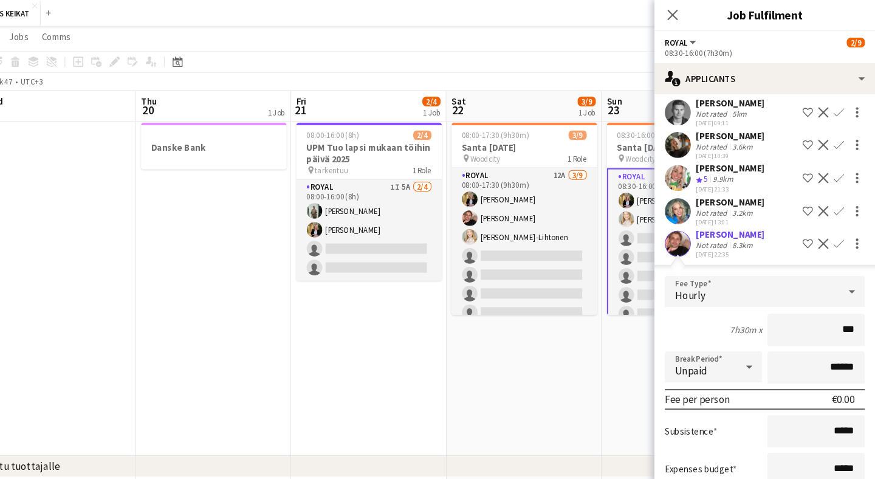
type input "**"
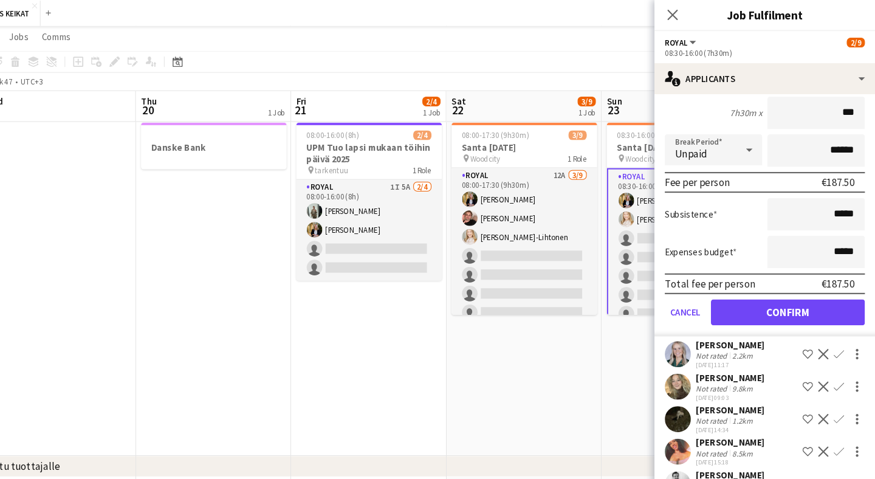
scroll to position [410, 0]
type input "***"
click at [748, 290] on button "Confirm" at bounding box center [793, 292] width 144 height 24
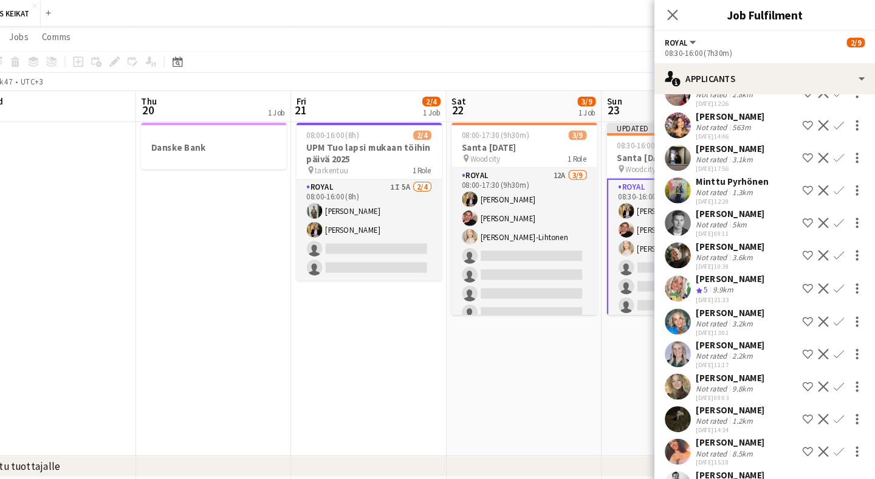
scroll to position [104, 0]
click at [679, 14] on icon at bounding box center [685, 14] width 12 height 12
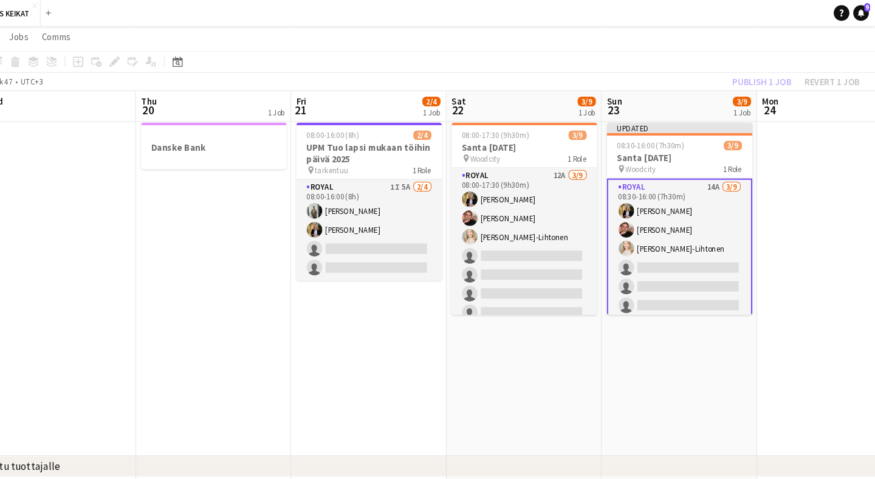
click at [726, 71] on div "Publish 1 job Revert 1 job" at bounding box center [800, 77] width 148 height 16
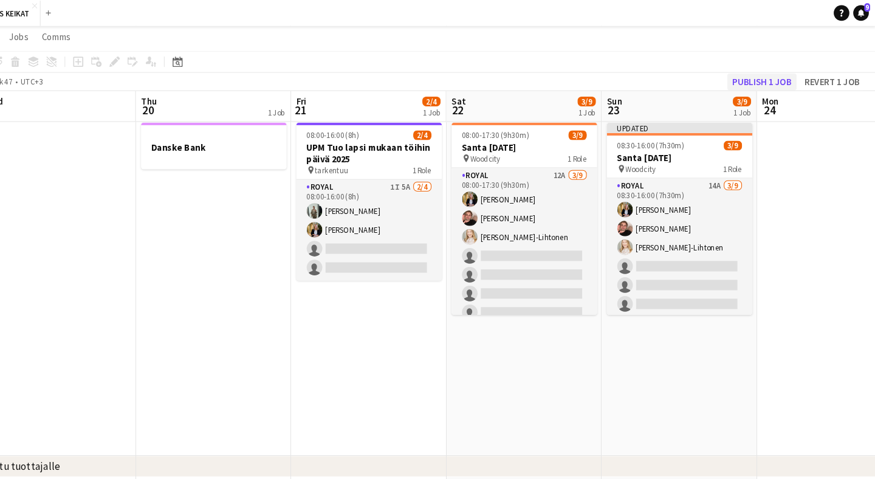
click at [736, 74] on button "Publish 1 job" at bounding box center [768, 77] width 65 height 16
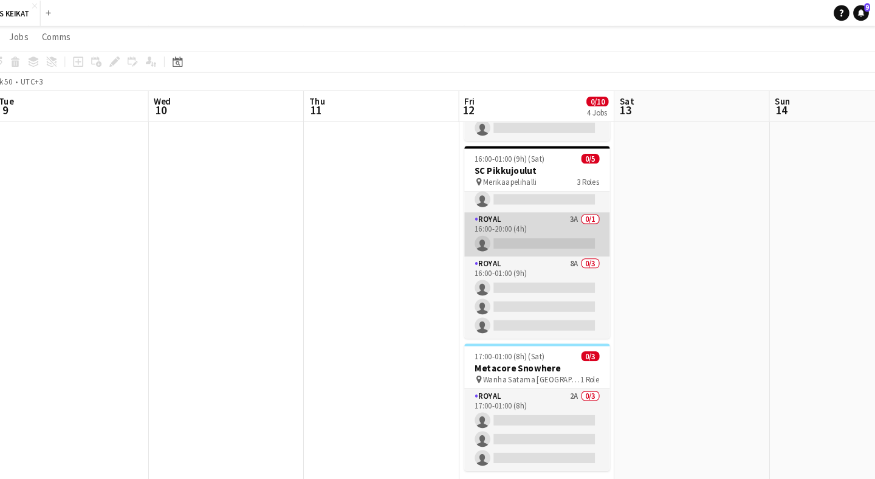
scroll to position [22, 0]
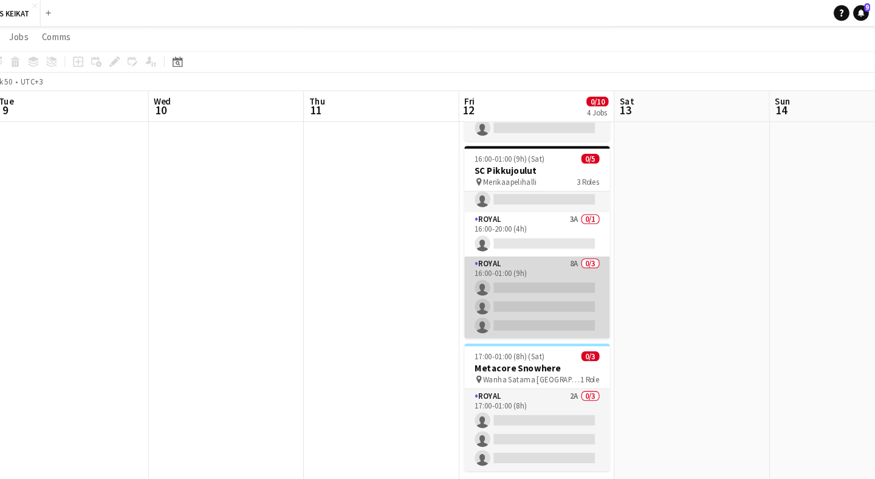
click at [501, 261] on app-card-role "Royal 8A 0/3 16:00-01:00 (9h) single-neutral-actions single-neutral-actions sin…" at bounding box center [558, 278] width 136 height 77
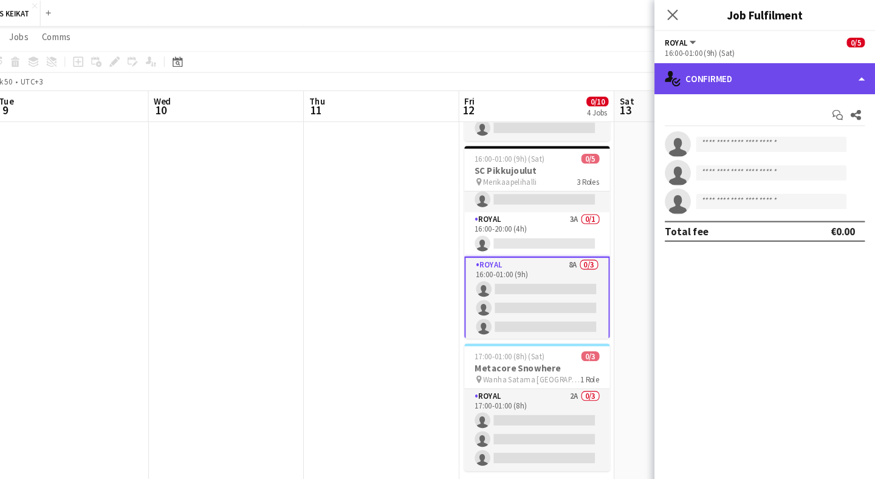
click at [717, 70] on div "single-neutral-actions-check-2 Confirmed" at bounding box center [771, 73] width 207 height 29
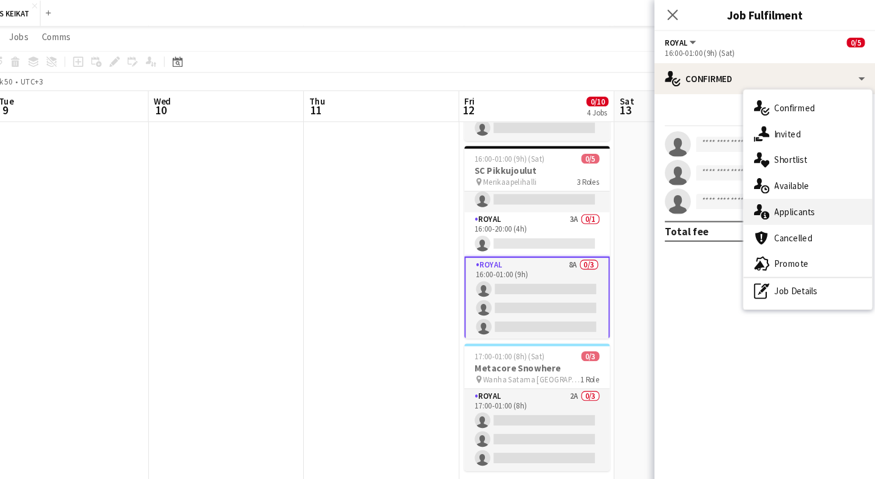
click at [781, 194] on span "Applicants" at bounding box center [800, 198] width 38 height 11
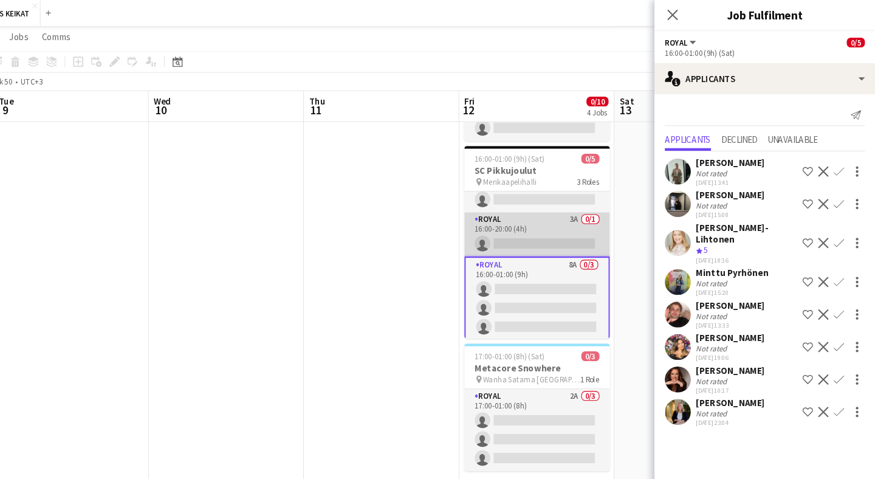
click at [512, 213] on app-card-role "Royal 3A 0/1 16:00-20:00 (4h) single-neutral-actions" at bounding box center [558, 219] width 136 height 41
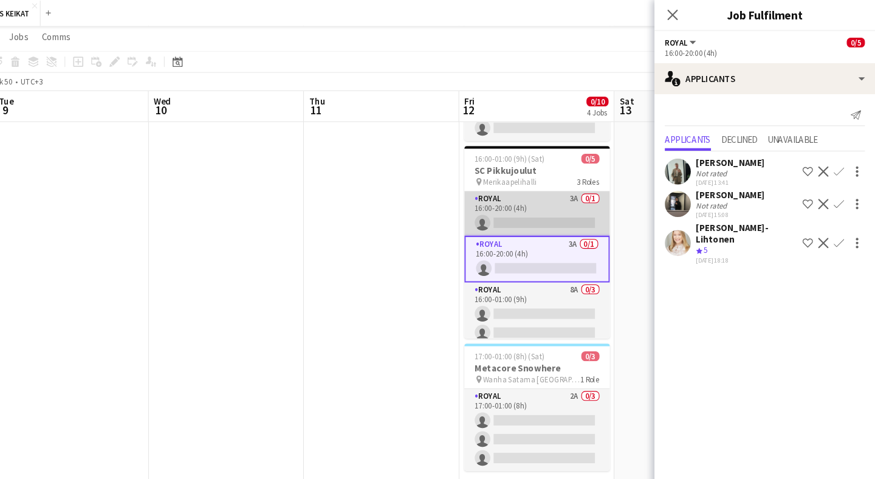
scroll to position [0, 0]
click at [505, 194] on app-card-role "Royal 3A 0/1 16:00-20:00 (4h) single-neutral-actions" at bounding box center [558, 199] width 136 height 41
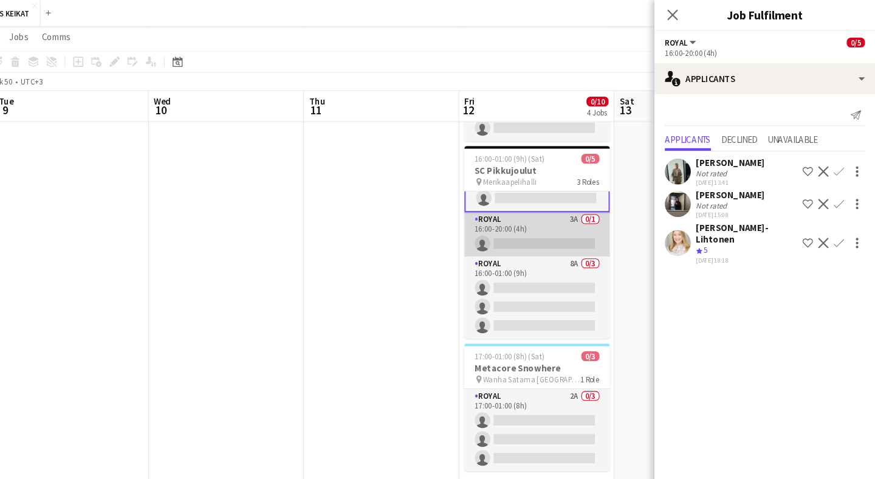
scroll to position [24, 0]
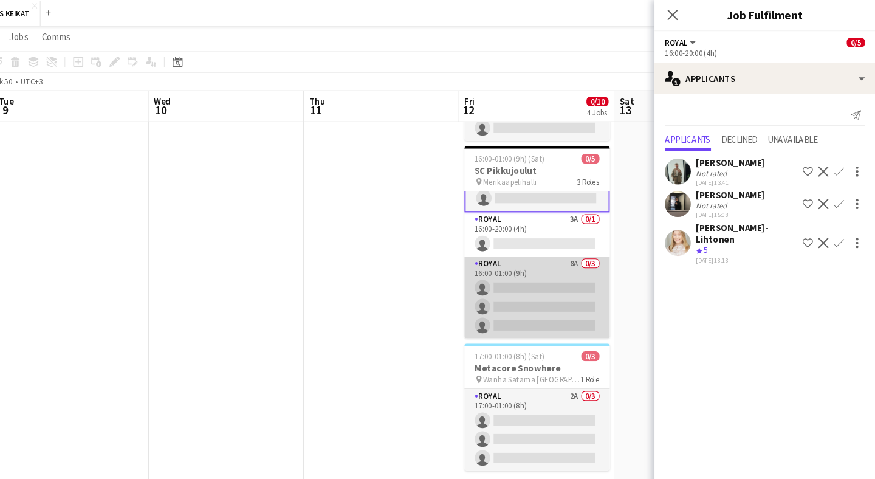
click at [510, 267] on app-card-role "Royal 8A 0/3 16:00-01:00 (9h) single-neutral-actions single-neutral-actions sin…" at bounding box center [558, 278] width 136 height 77
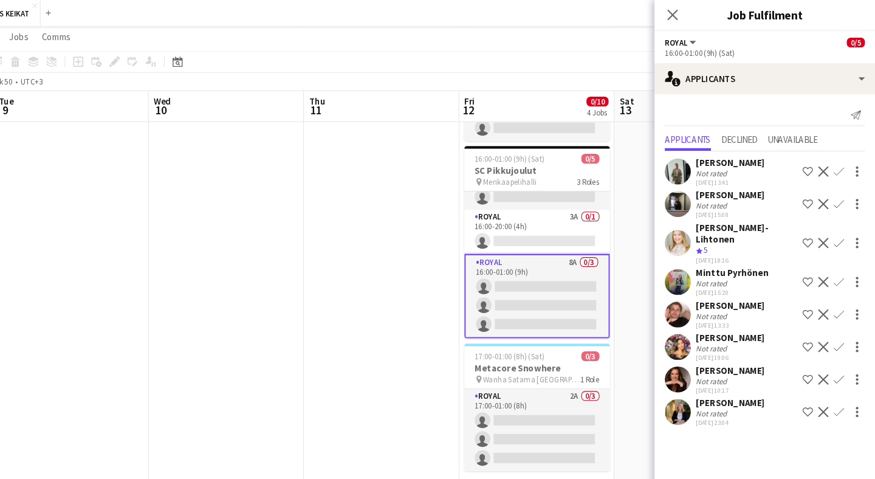
click at [836, 380] on app-icon "Confirm" at bounding box center [841, 385] width 10 height 10
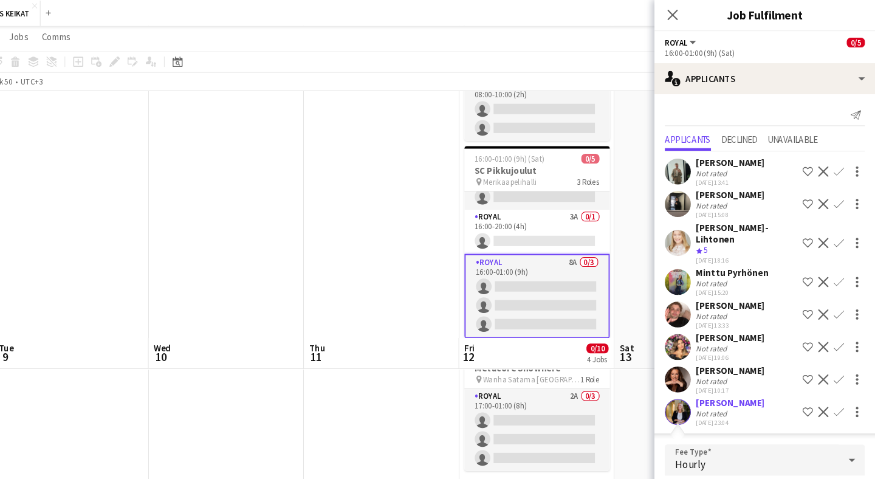
scroll to position [359, 0]
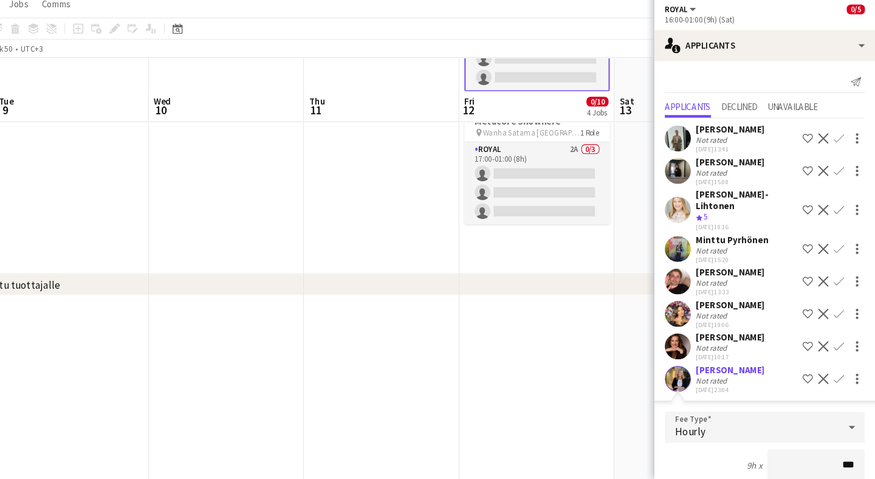
type input "**"
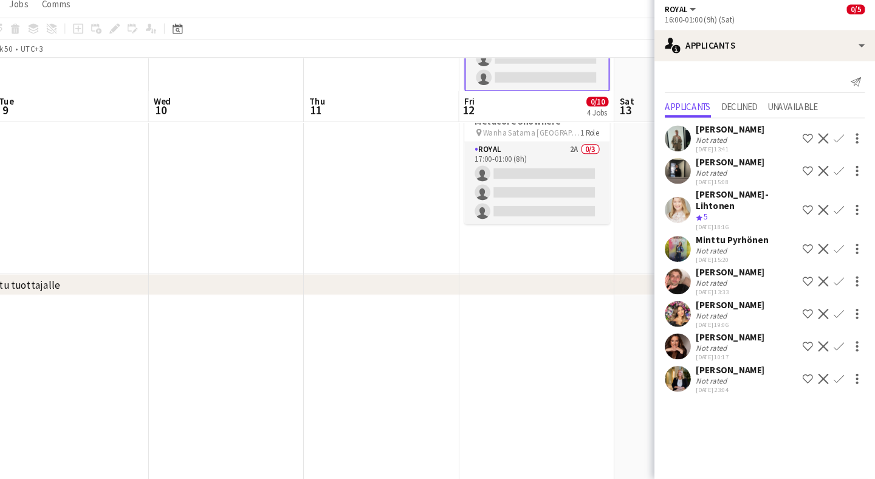
click at [836, 380] on app-icon "Confirm" at bounding box center [841, 385] width 10 height 10
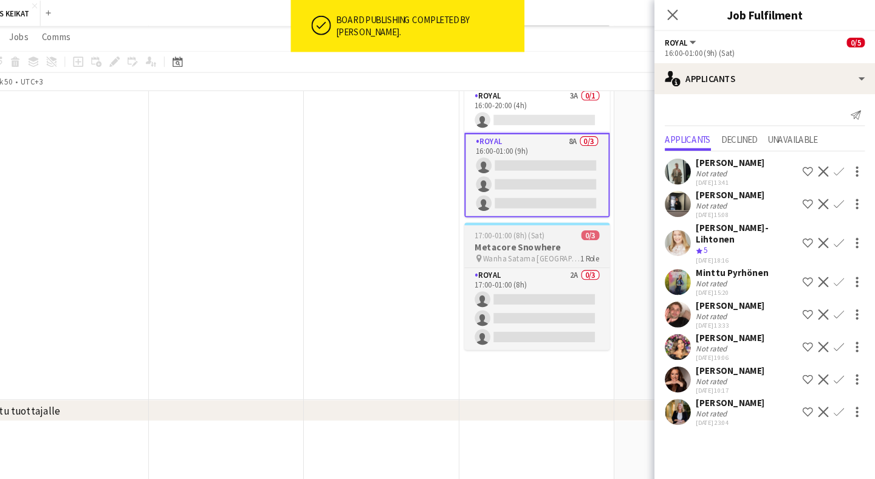
scroll to position [171, 0]
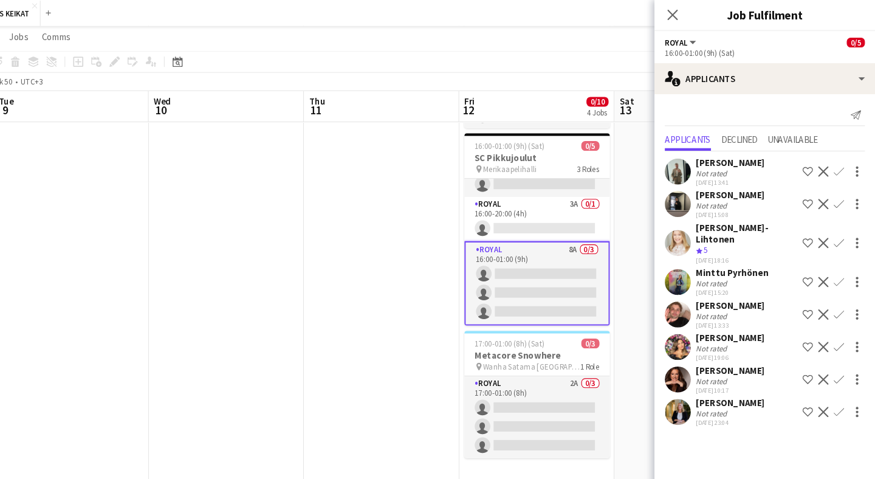
click at [836, 380] on app-icon "Confirm" at bounding box center [841, 385] width 10 height 10
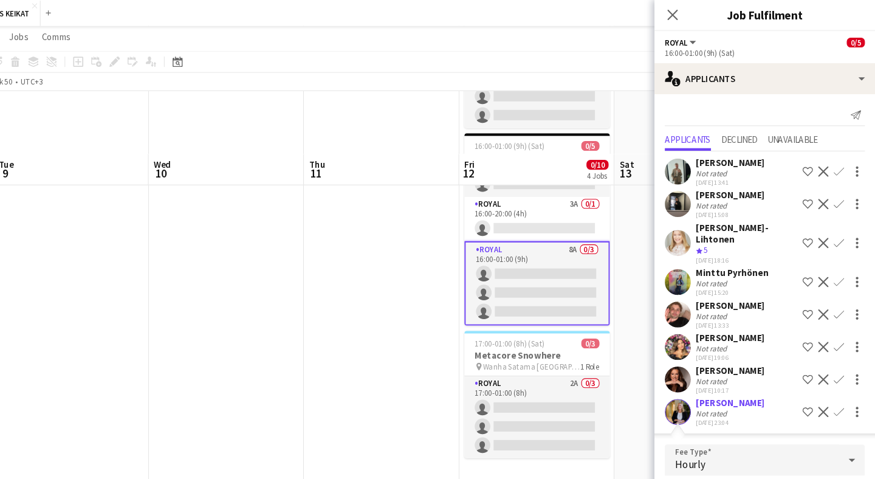
scroll to position [199, 0]
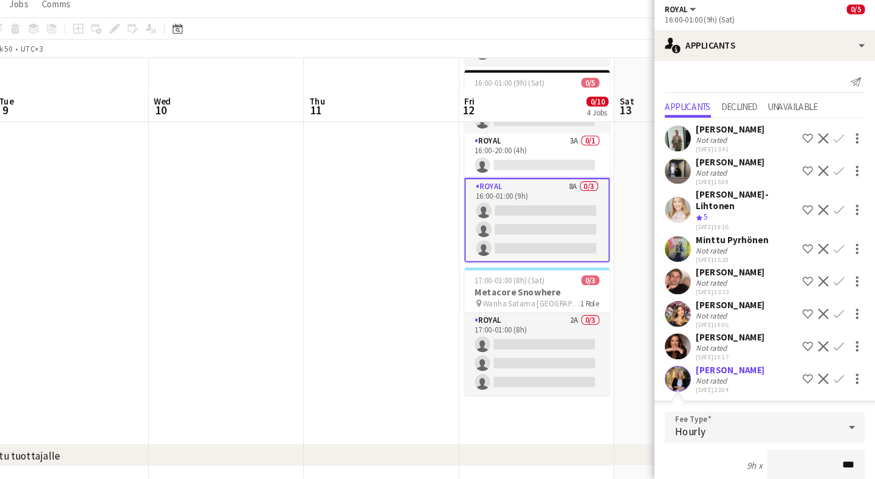
type input "**"
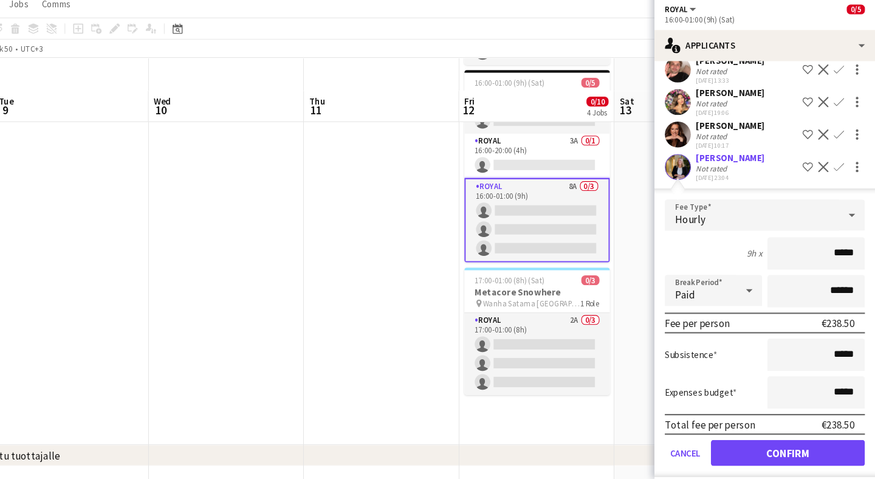
scroll to position [197, 0]
type input "*****"
click at [776, 443] on button "Confirm" at bounding box center [793, 455] width 144 height 24
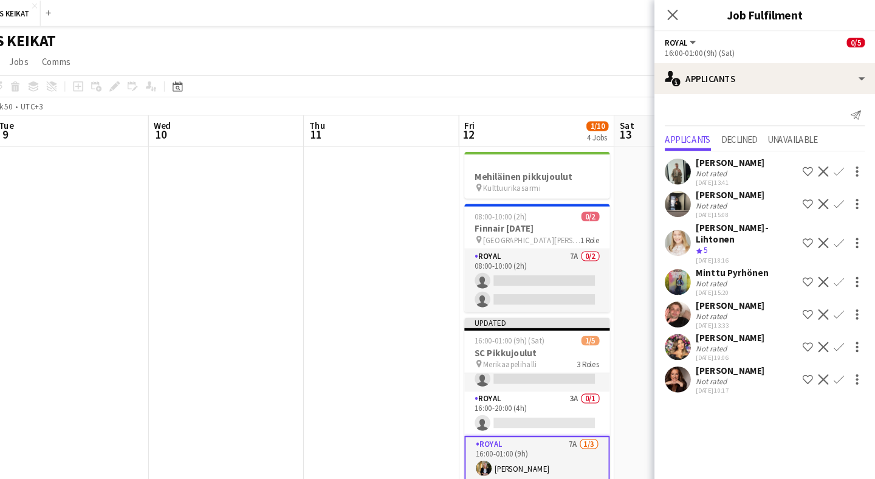
scroll to position [0, 0]
click at [679, 13] on icon "Close pop-in" at bounding box center [685, 14] width 12 height 12
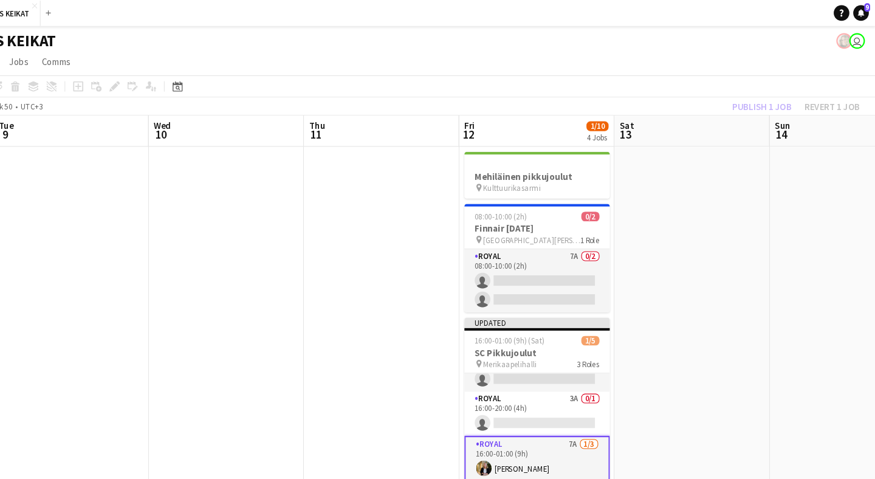
click at [726, 96] on div "Publish 1 job Revert 1 job" at bounding box center [800, 100] width 148 height 16
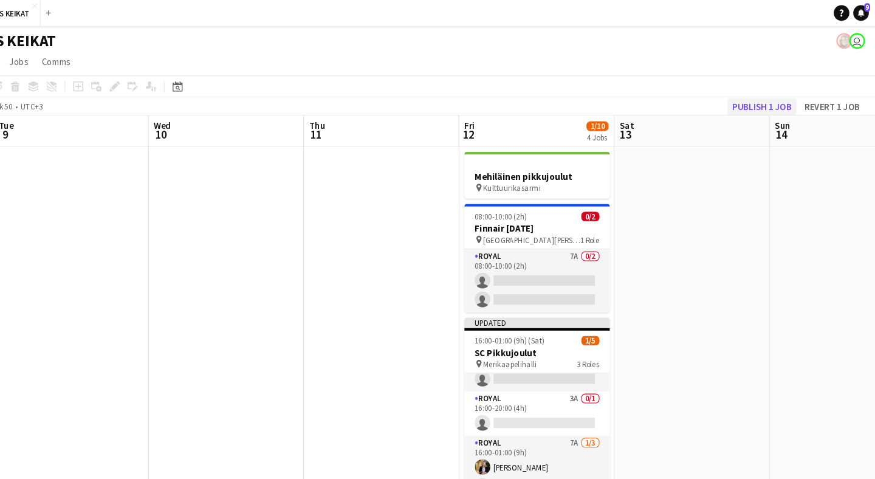
click at [736, 100] on button "Publish 1 job" at bounding box center [768, 100] width 65 height 16
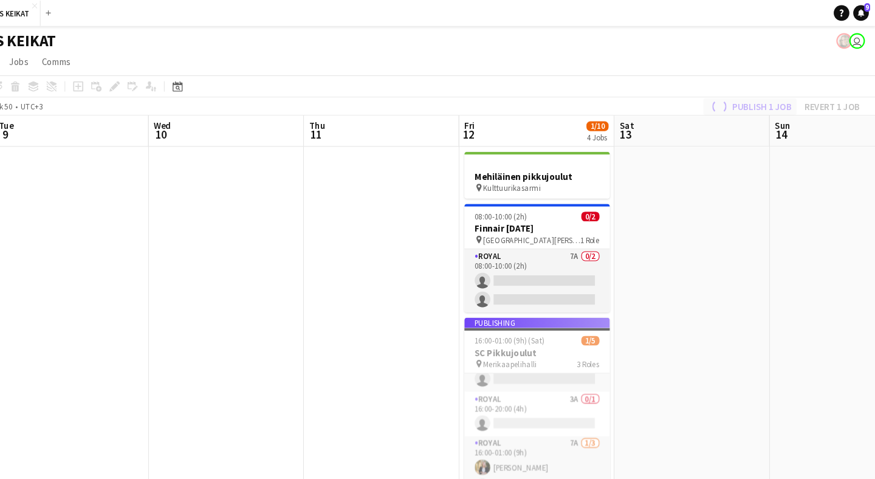
scroll to position [22, 0]
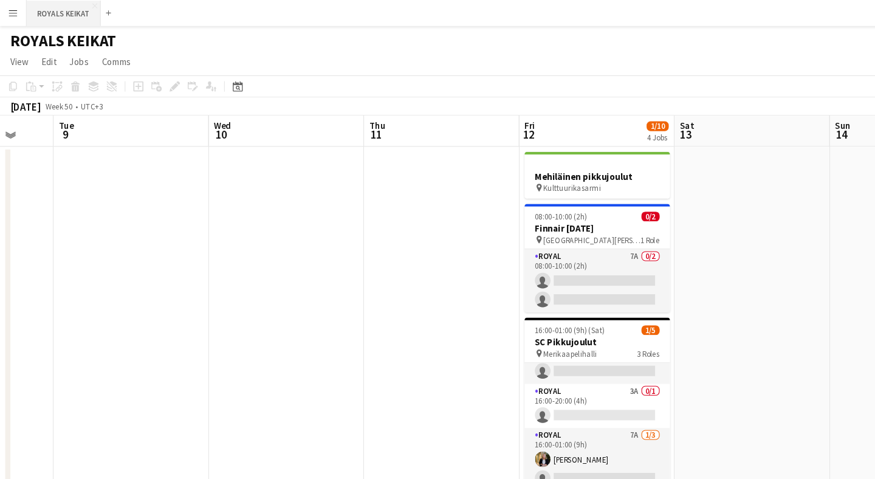
click at [70, 16] on button "ROYALS KEIKAT Close" at bounding box center [59, 13] width 69 height 24
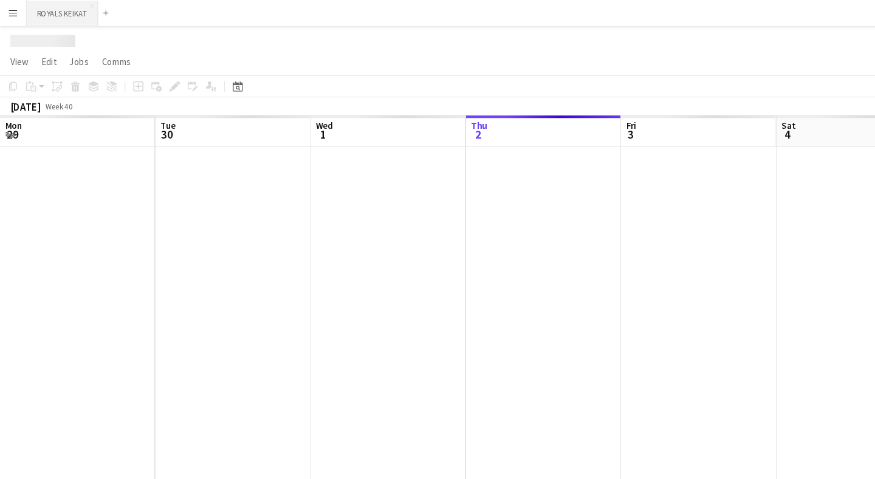
scroll to position [0, 290]
